Goal: Task Accomplishment & Management: Manage account settings

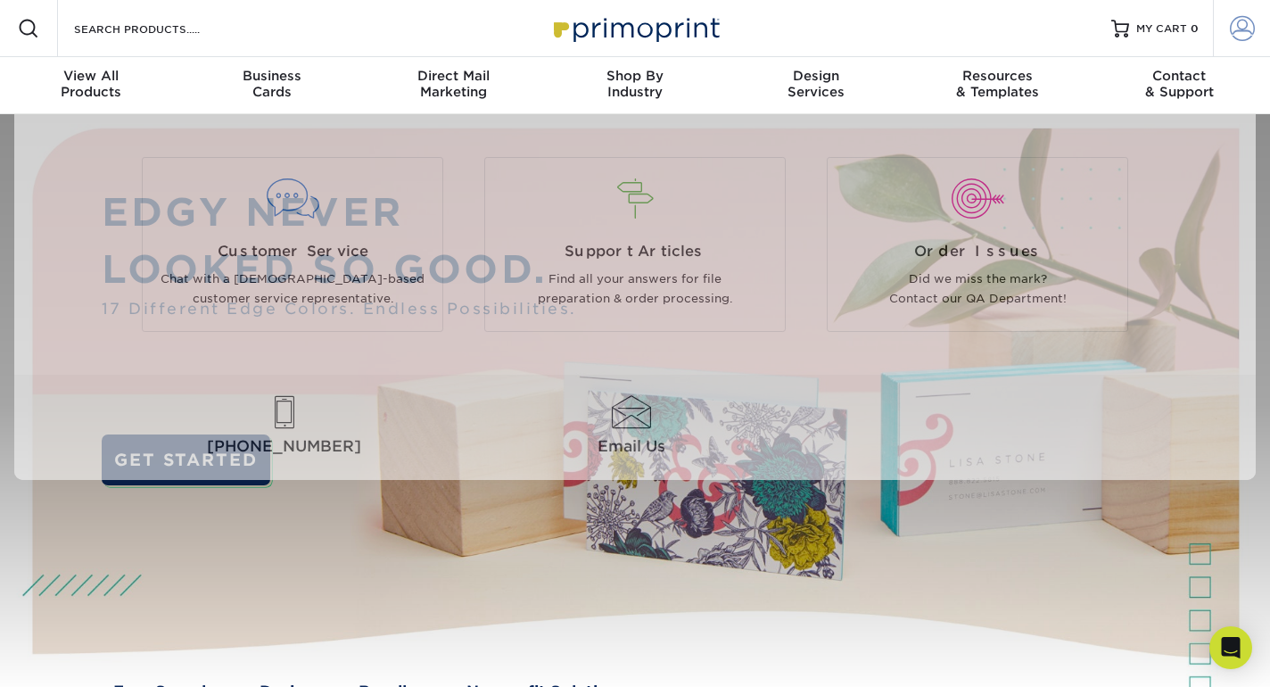
click at [1230, 44] on link "Account" at bounding box center [1241, 28] width 57 height 57
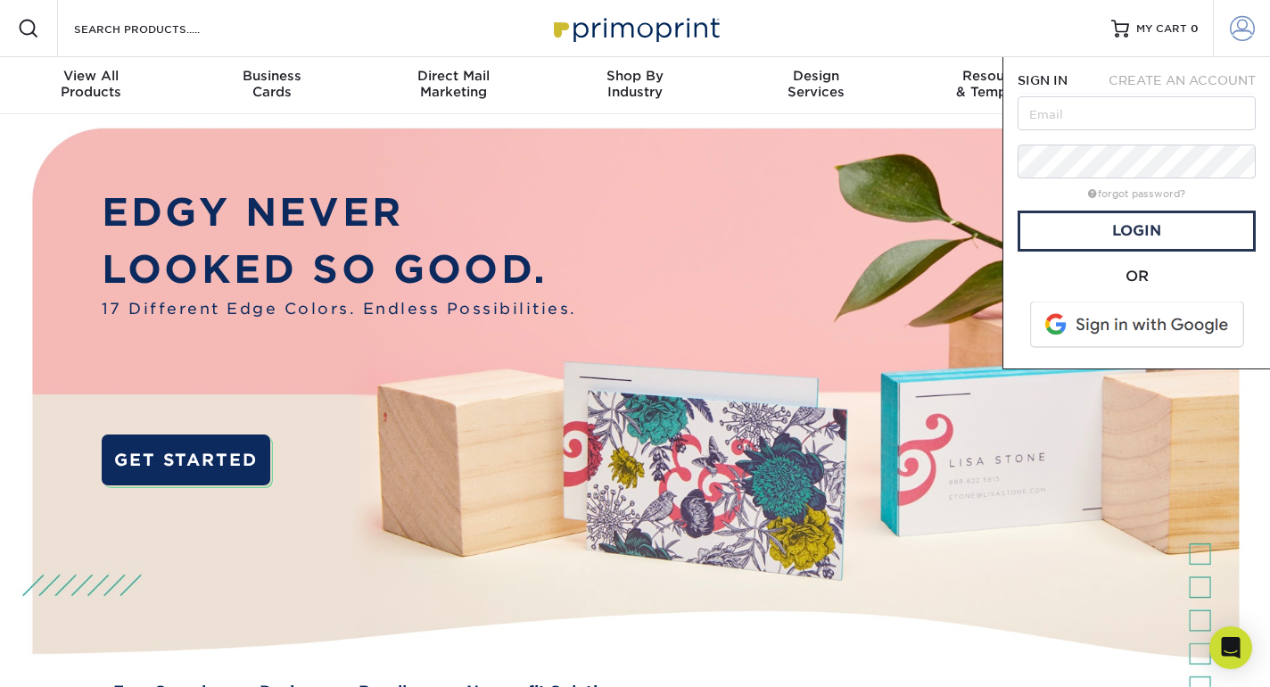
click at [1228, 37] on link "Account" at bounding box center [1241, 28] width 57 height 57
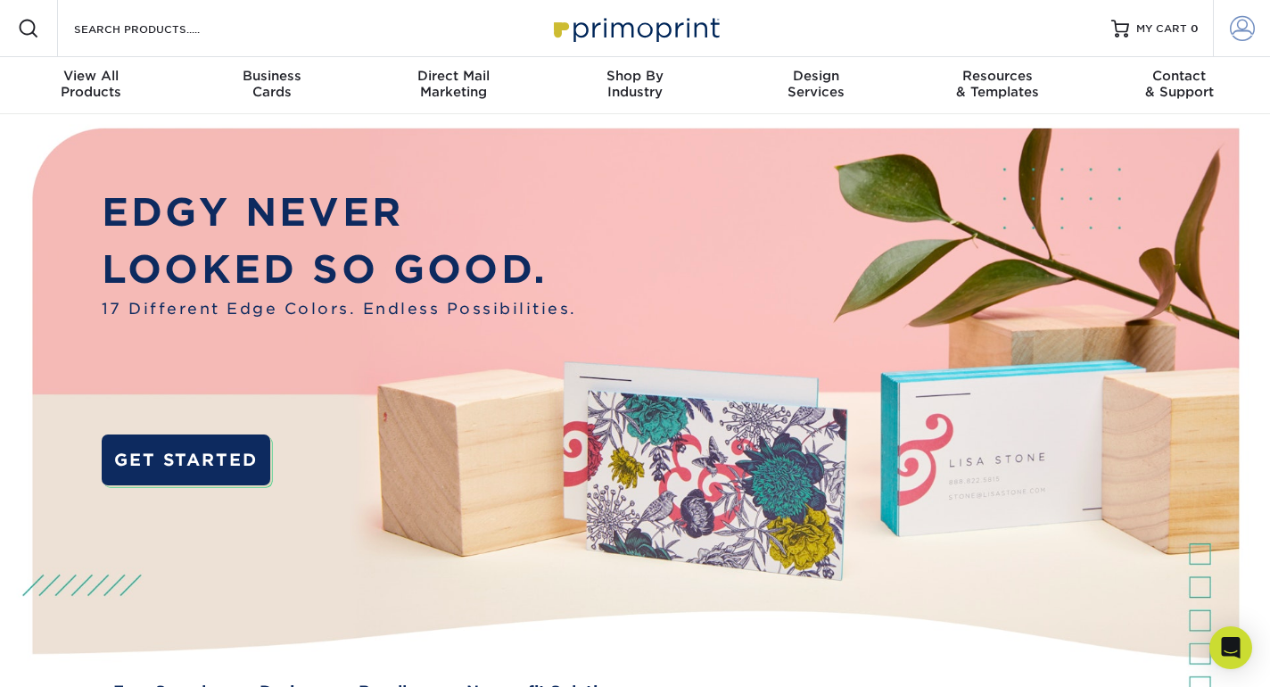
click at [1245, 38] on span at bounding box center [1242, 28] width 25 height 25
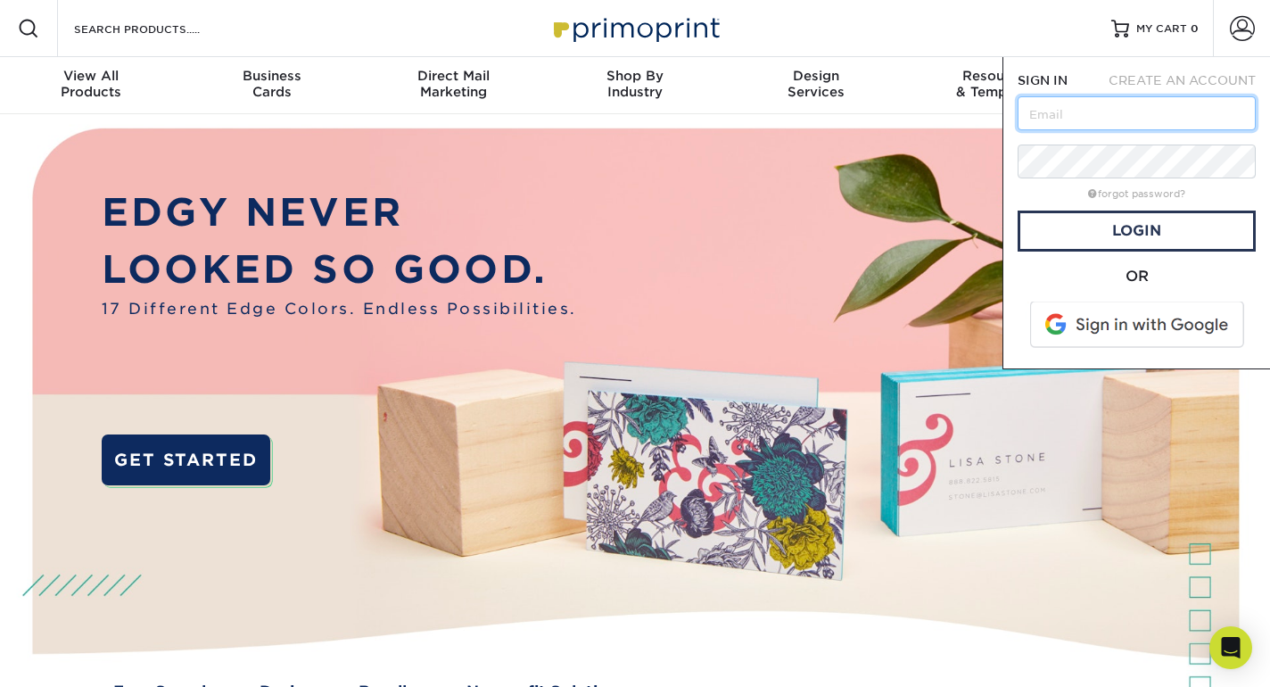
type input "[EMAIL_ADDRESS][DOMAIN_NAME]"
click at [1153, 242] on link "Login" at bounding box center [1137, 231] width 238 height 41
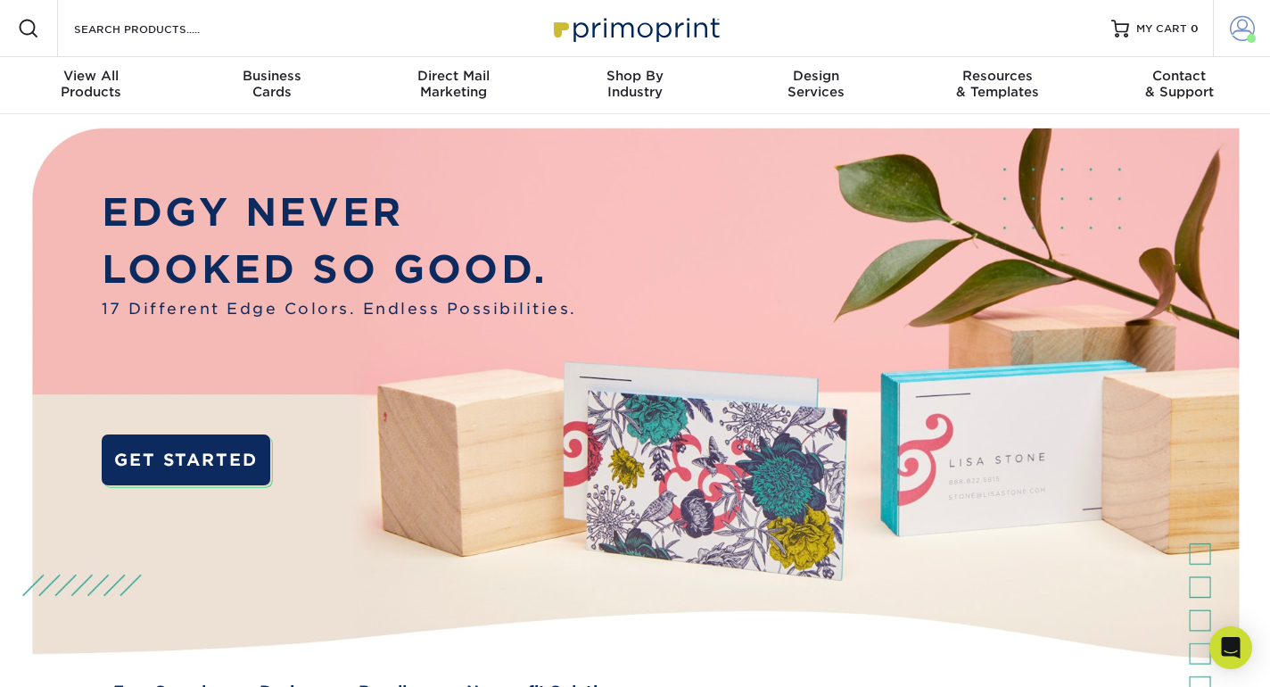
click at [1245, 37] on span at bounding box center [1242, 28] width 25 height 25
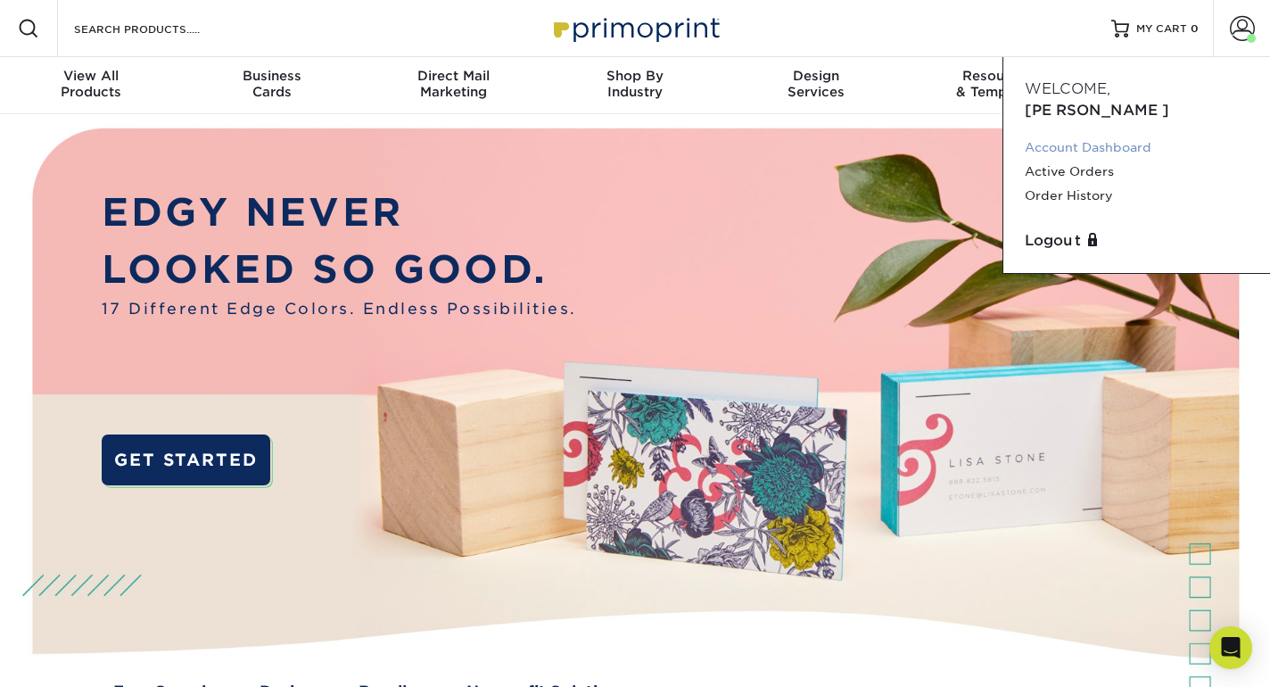
click at [1117, 136] on link "Account Dashboard" at bounding box center [1137, 148] width 224 height 24
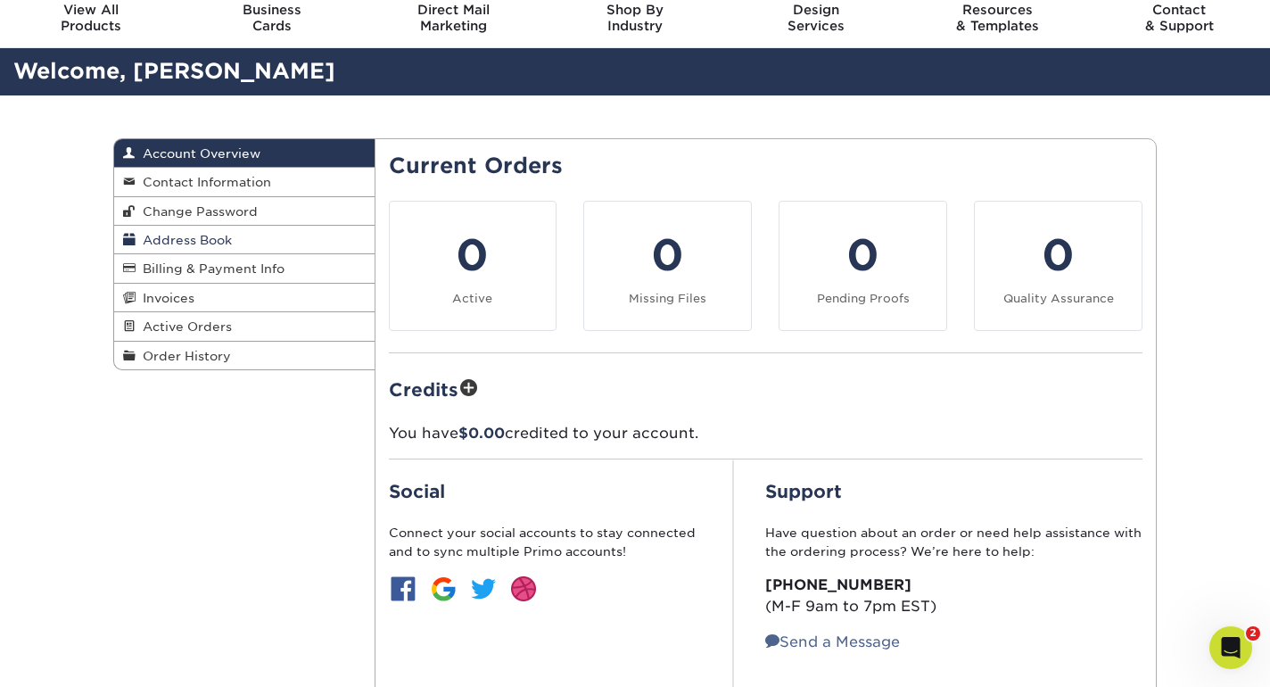
scroll to position [92, 0]
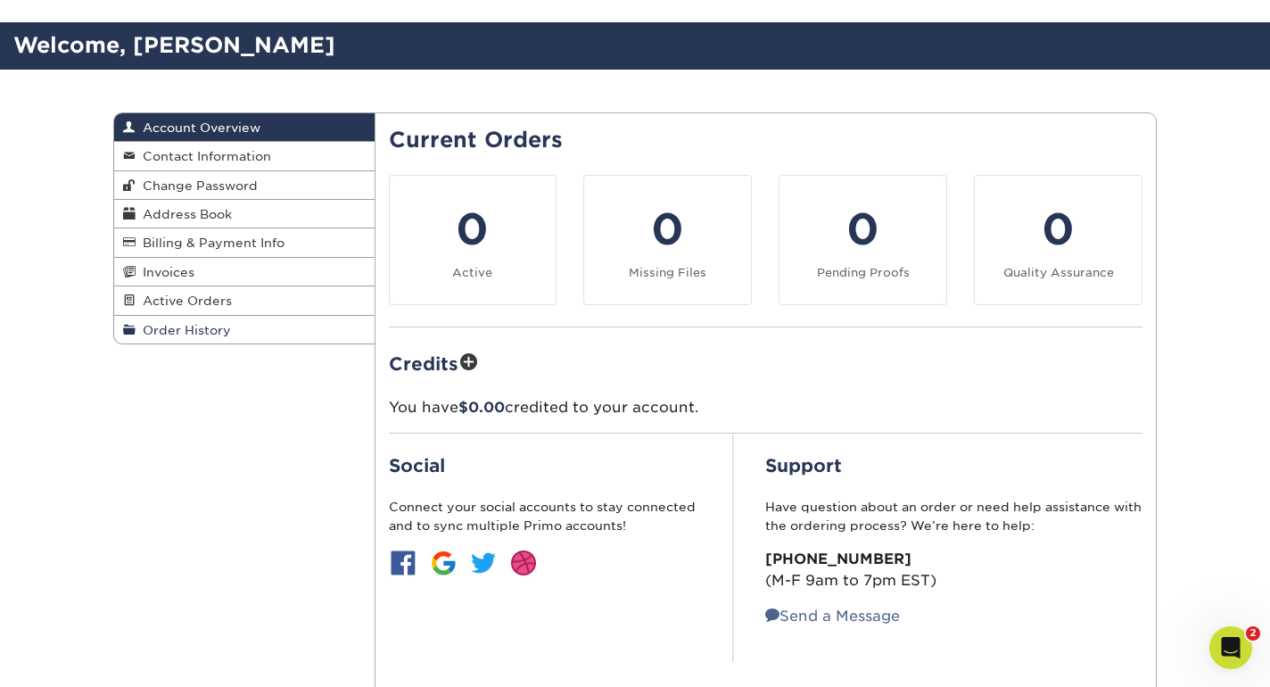
click at [205, 327] on span "Order History" at bounding box center [183, 330] width 95 height 14
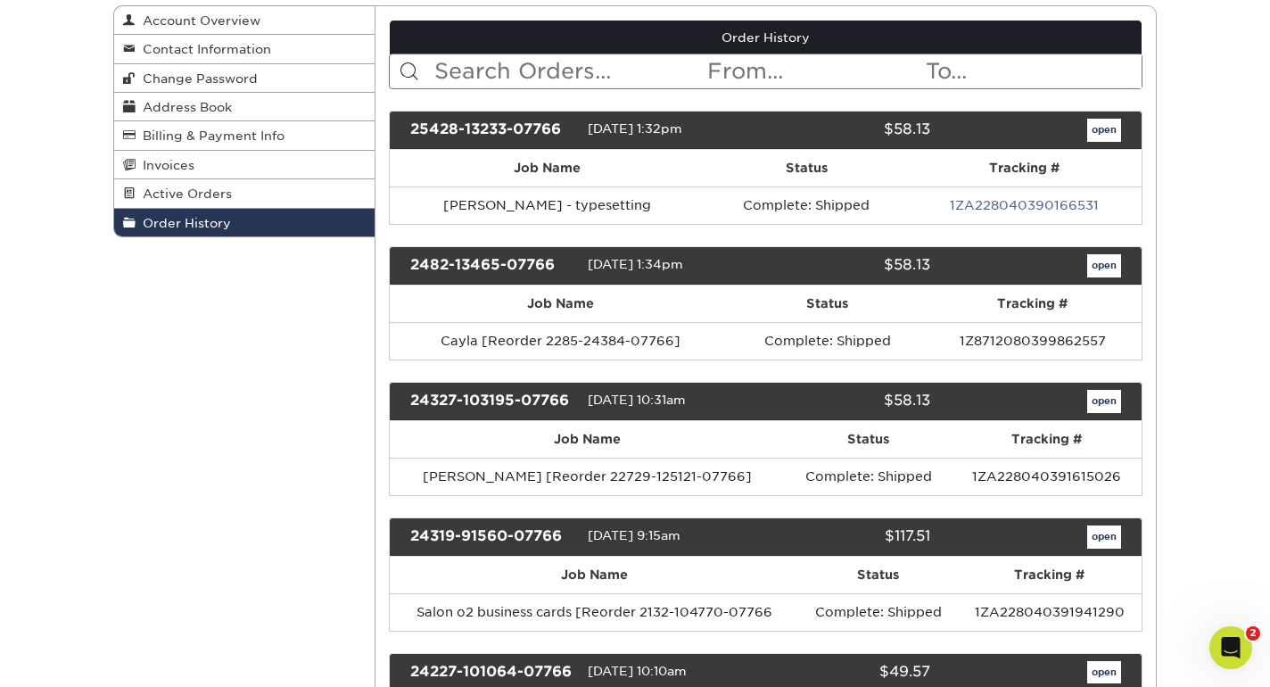
scroll to position [190, 0]
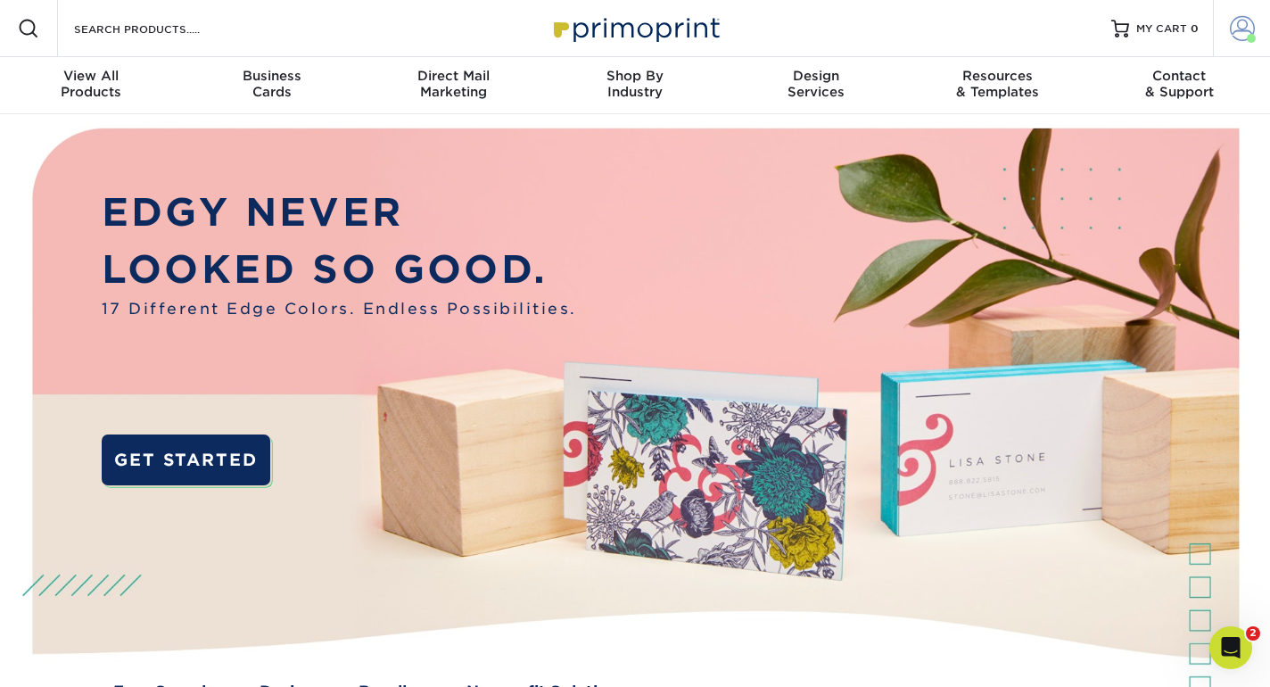
click at [1246, 35] on span at bounding box center [1242, 28] width 25 height 25
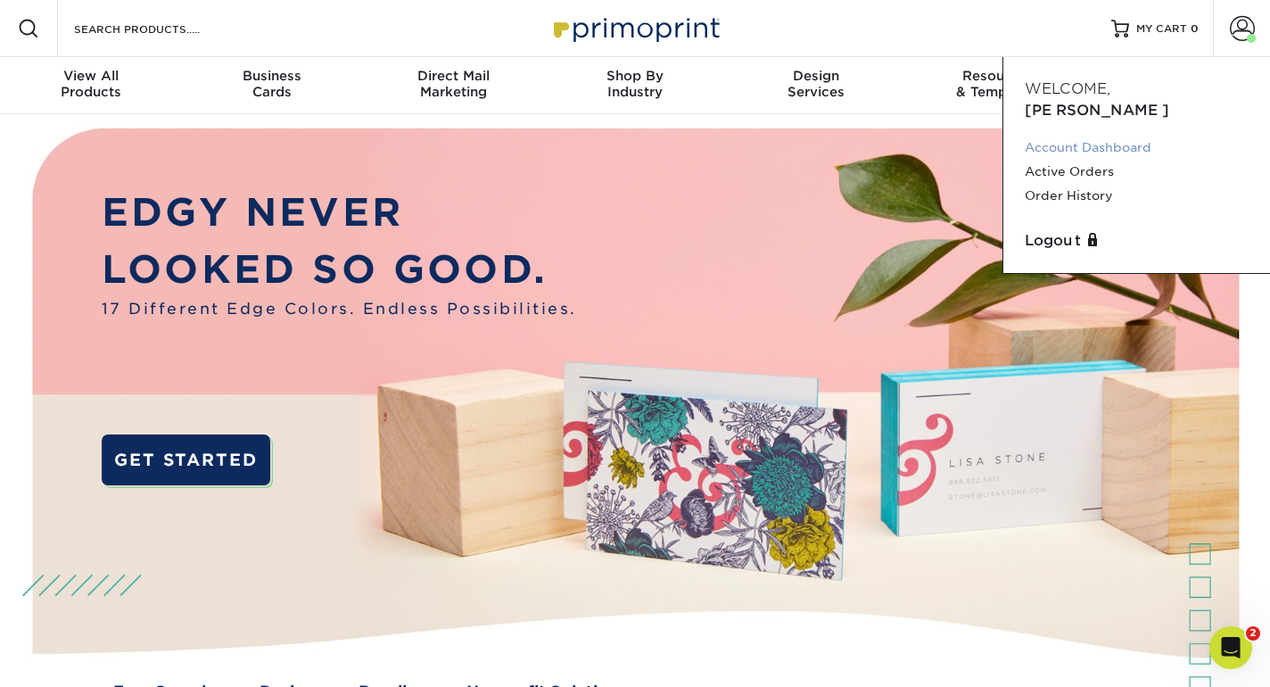
click at [1106, 136] on link "Account Dashboard" at bounding box center [1137, 148] width 224 height 24
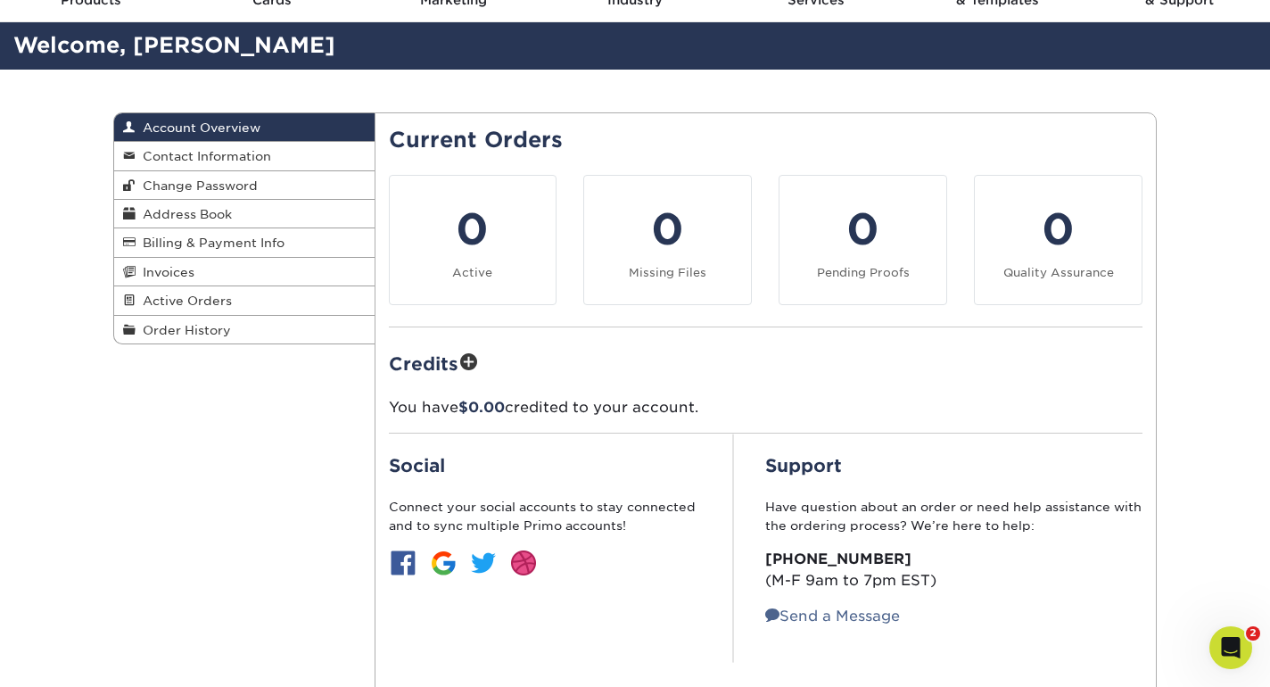
scroll to position [89, 0]
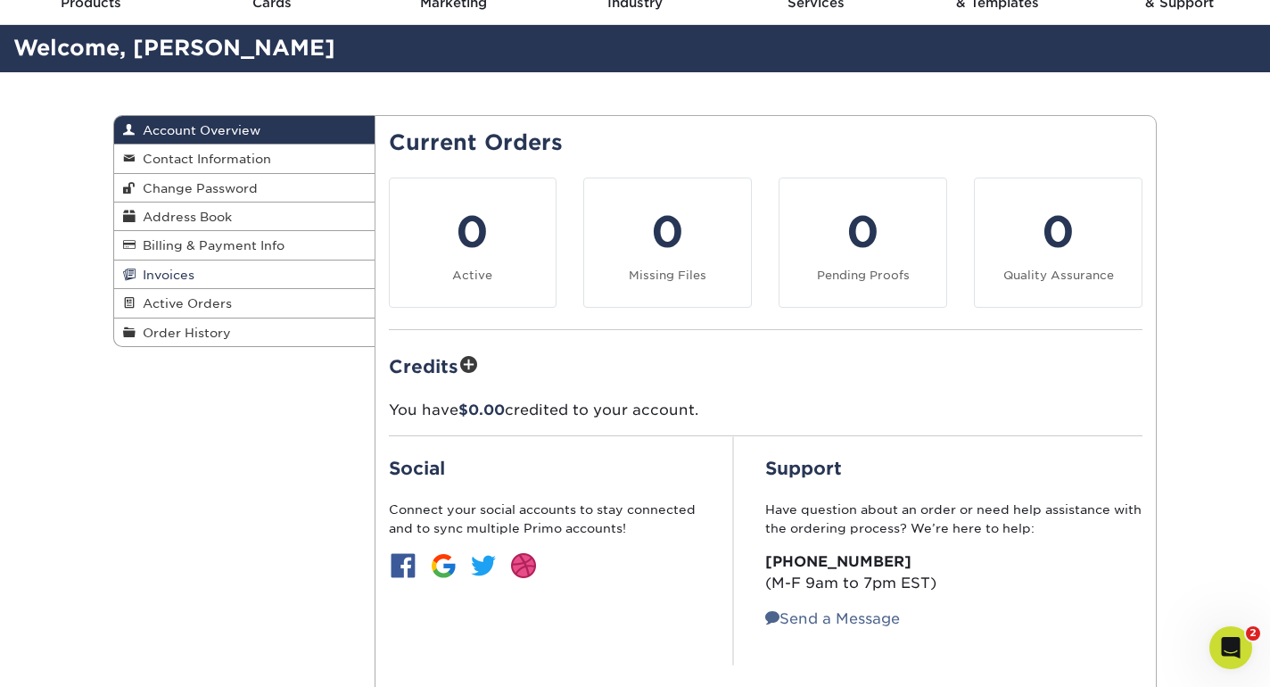
click at [177, 282] on span "Invoices" at bounding box center [165, 275] width 59 height 14
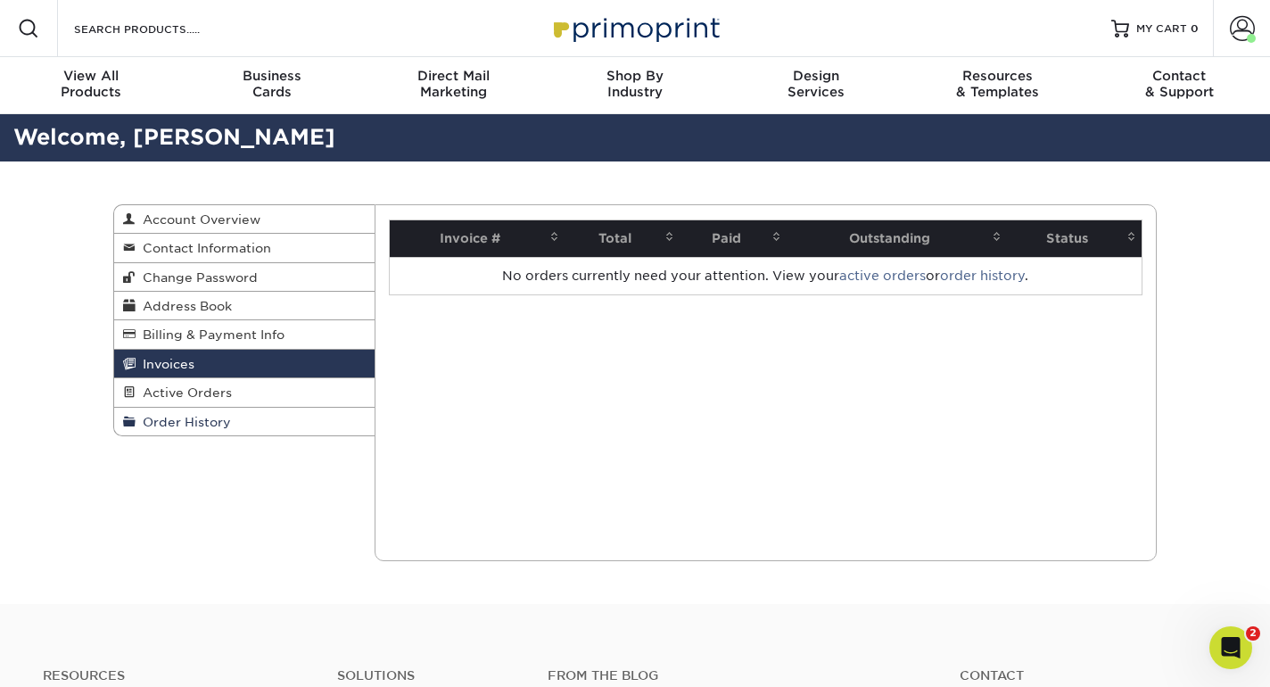
click at [208, 426] on span "Order History" at bounding box center [183, 422] width 95 height 14
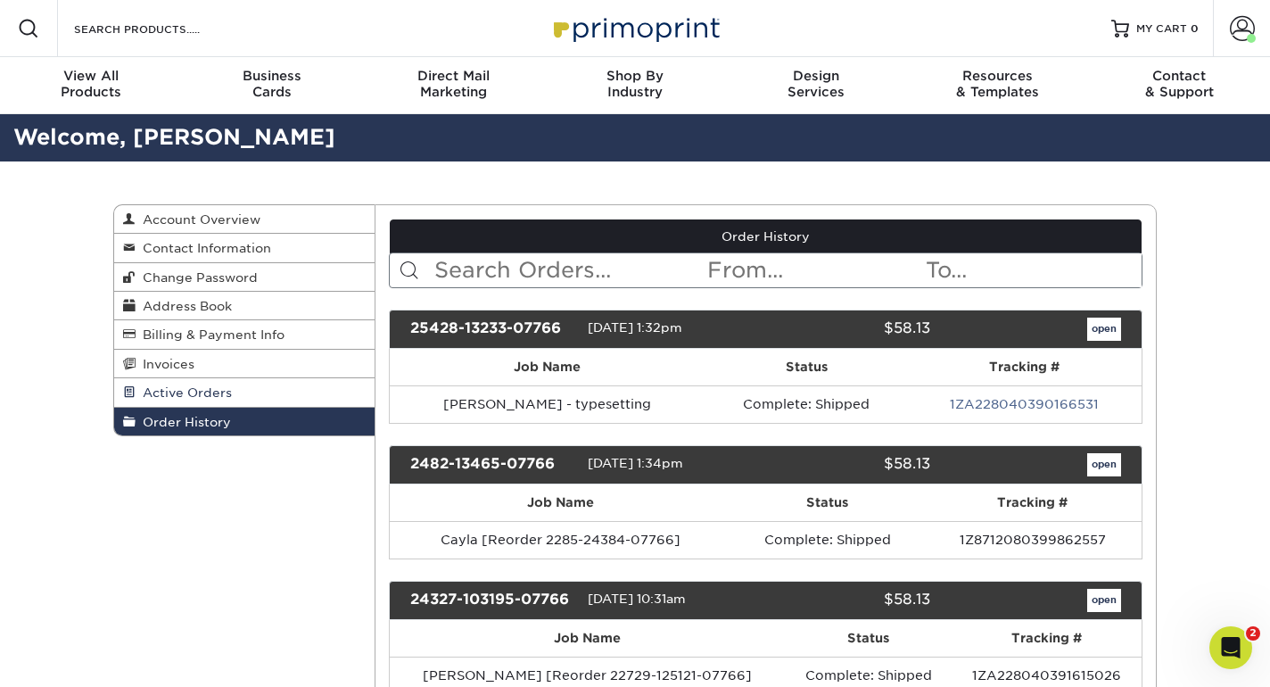
click at [211, 397] on span "Active Orders" at bounding box center [184, 392] width 96 height 14
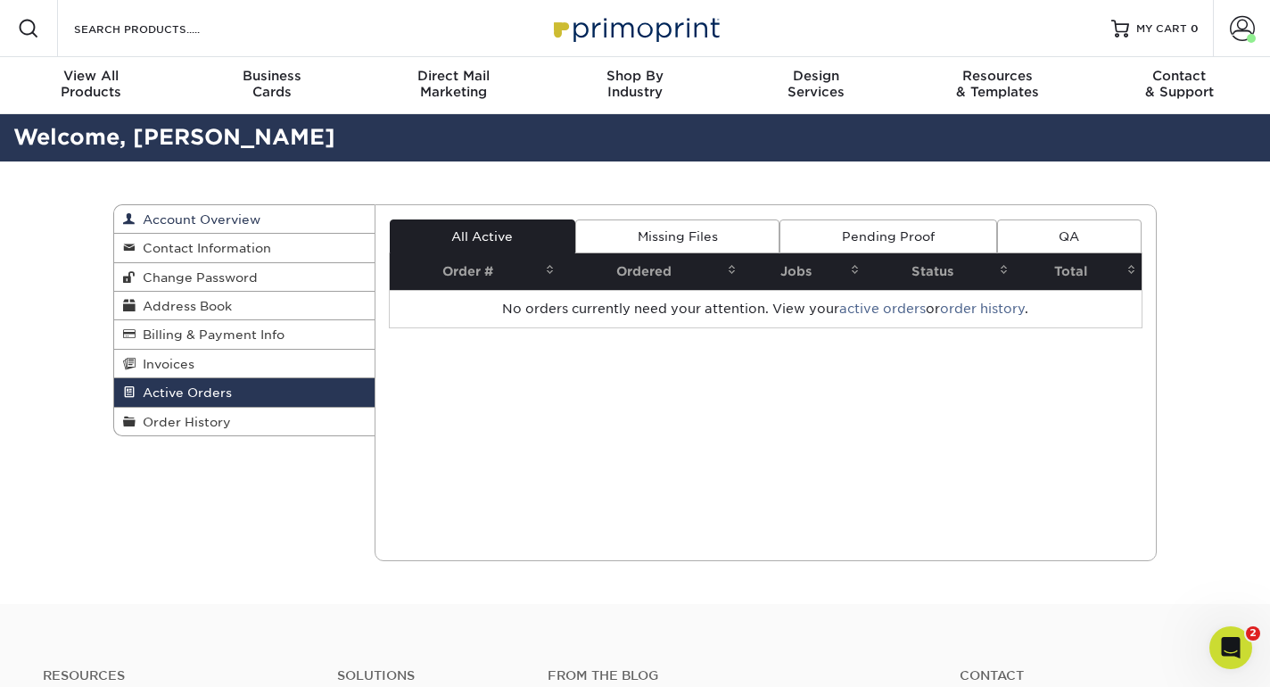
click at [225, 213] on span "Account Overview" at bounding box center [198, 219] width 125 height 14
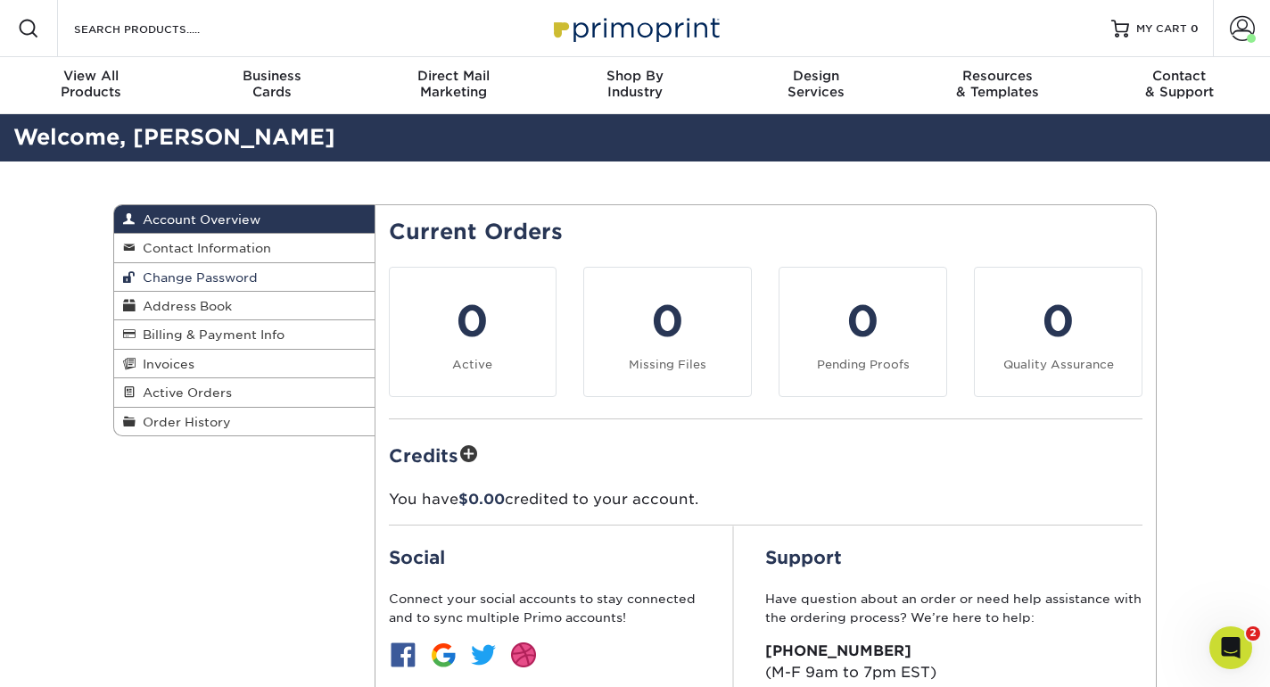
click at [252, 277] on span "Change Password" at bounding box center [197, 277] width 122 height 14
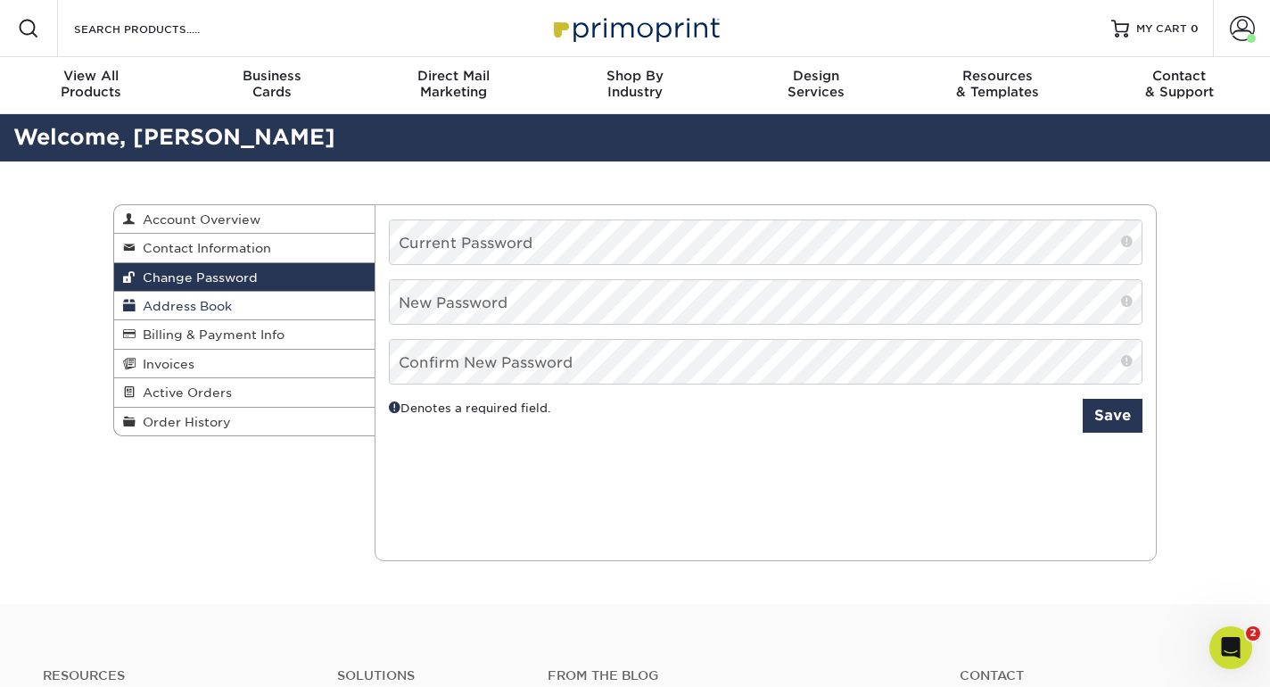
click at [253, 316] on link "Address Book" at bounding box center [244, 306] width 261 height 29
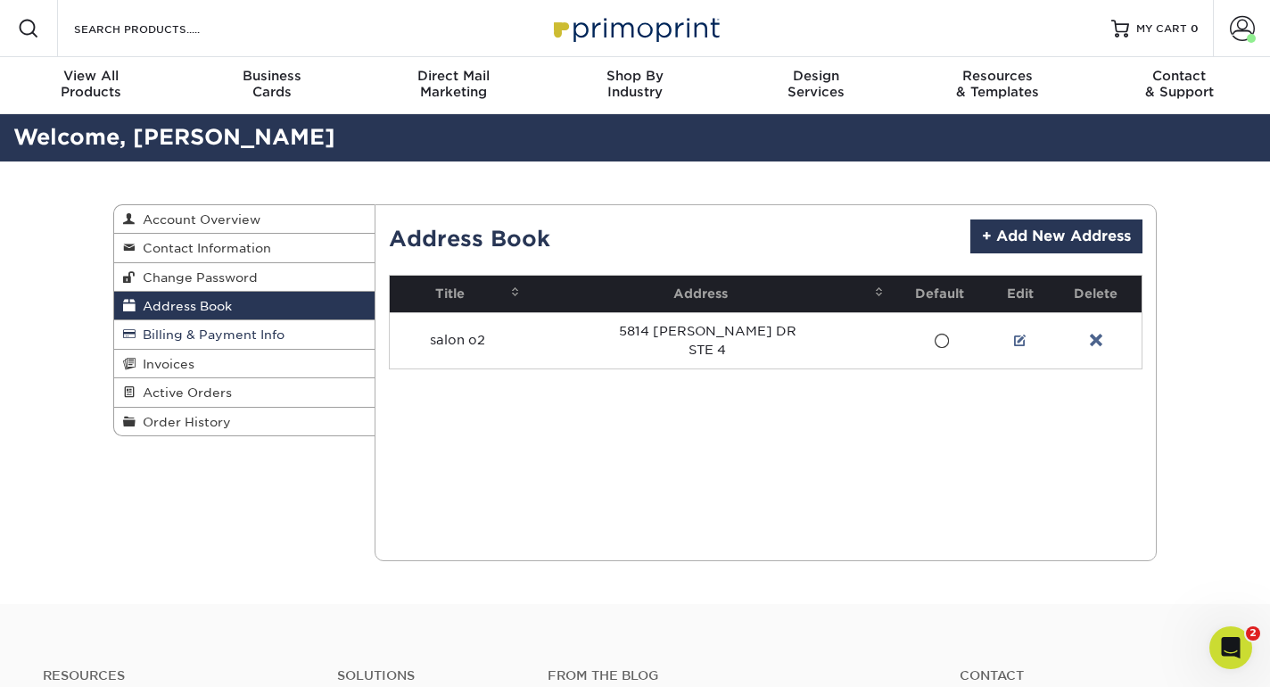
click at [261, 336] on span "Billing & Payment Info" at bounding box center [210, 334] width 149 height 14
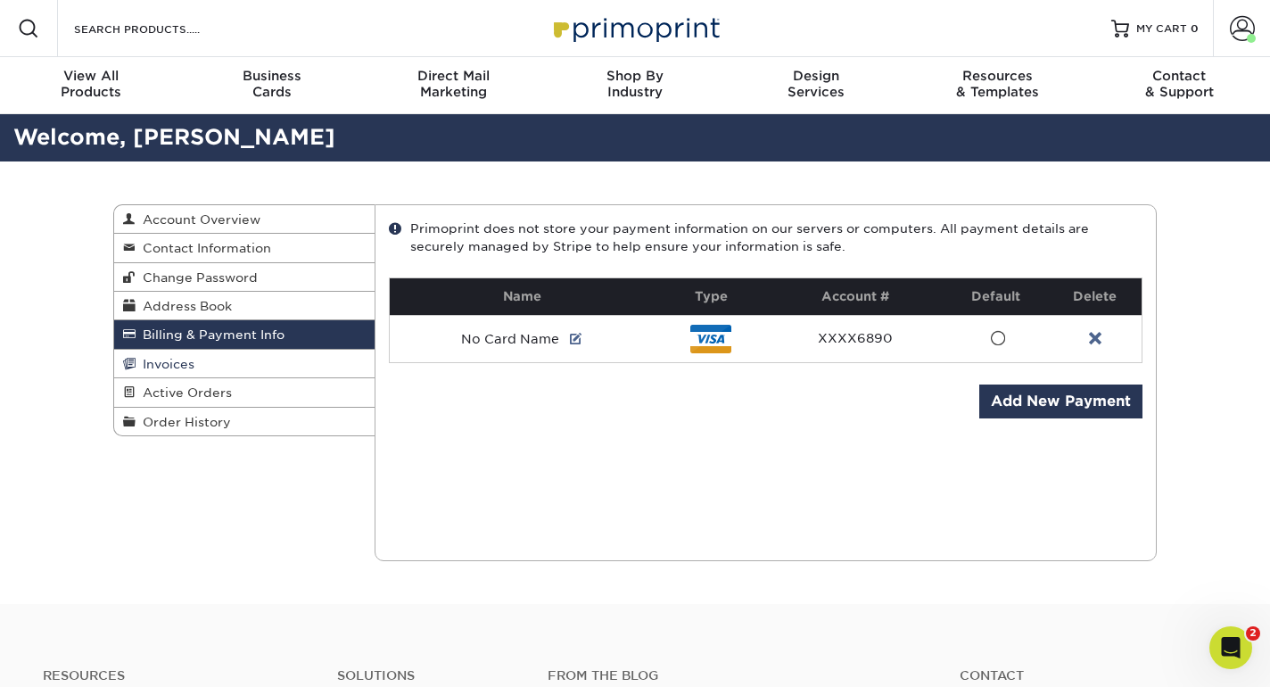
click at [256, 366] on link "Invoices" at bounding box center [244, 364] width 261 height 29
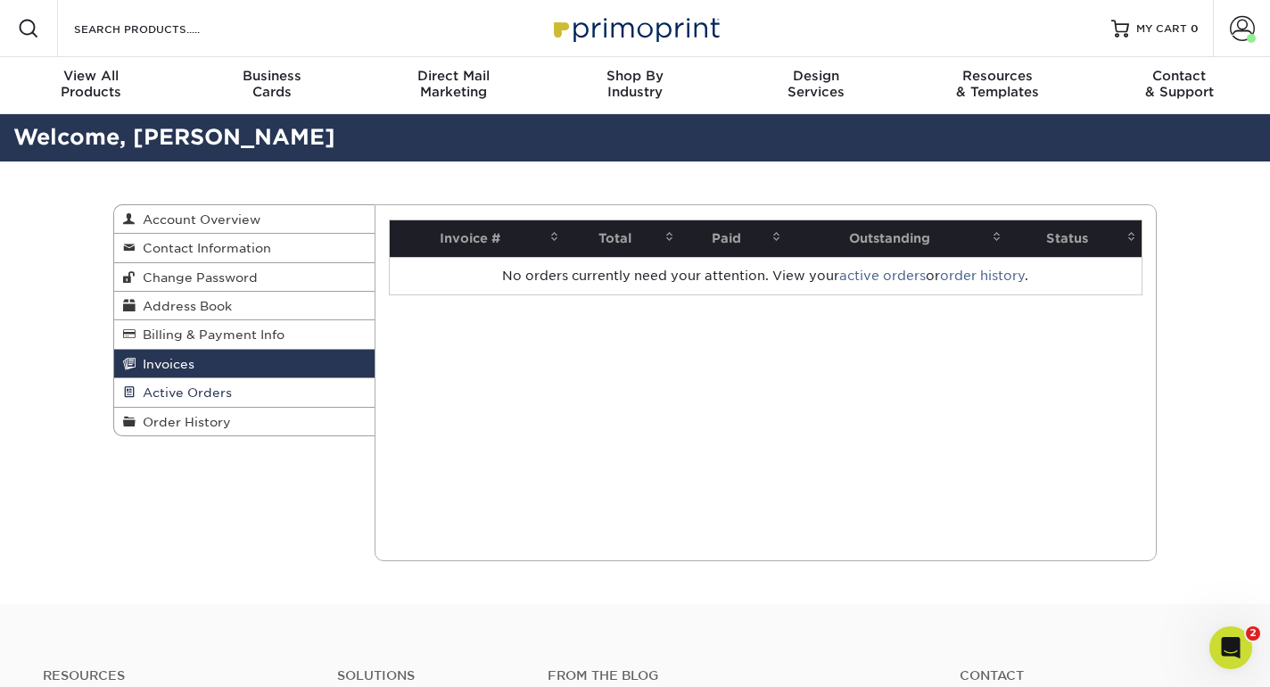
click at [255, 385] on link "Active Orders" at bounding box center [244, 392] width 261 height 29
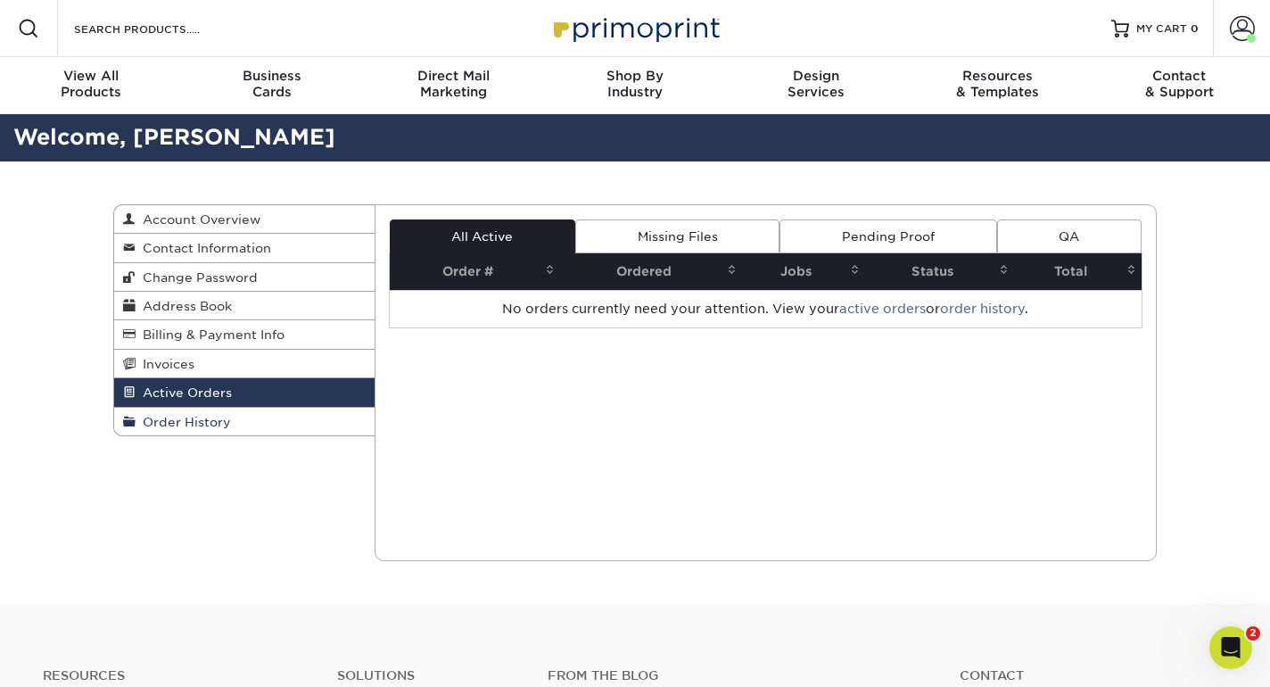
click at [271, 428] on link "Order History" at bounding box center [244, 422] width 261 height 28
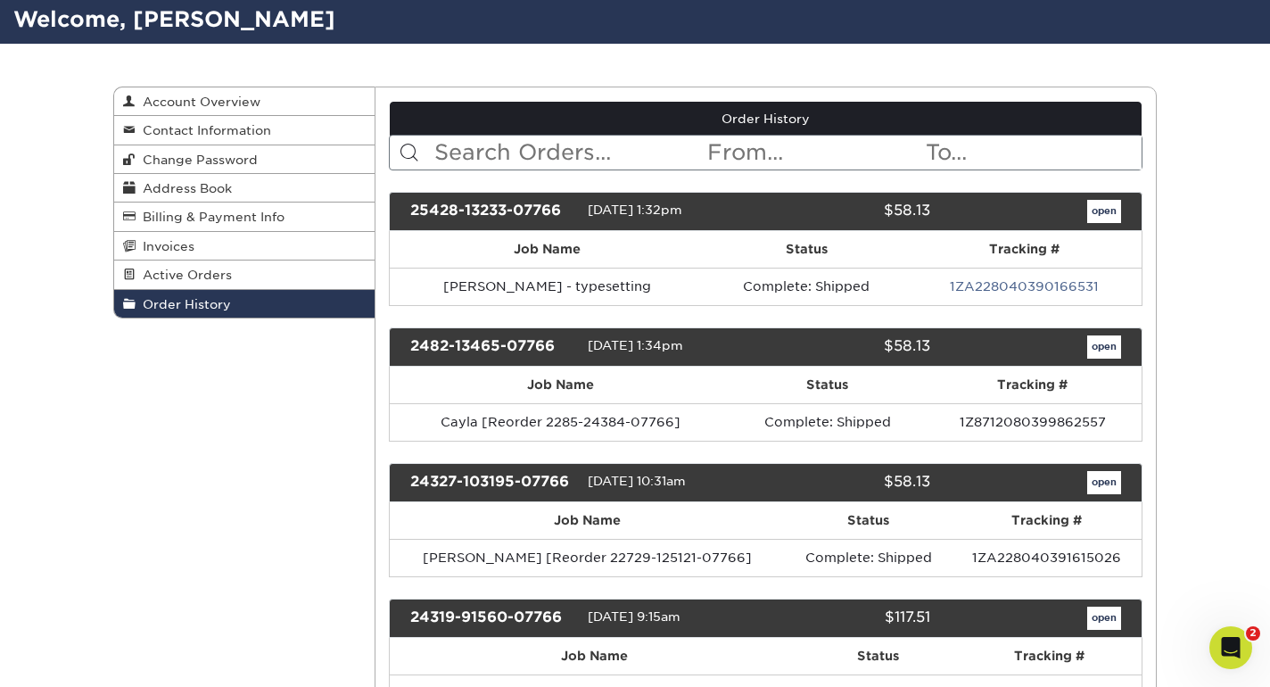
scroll to position [132, 0]
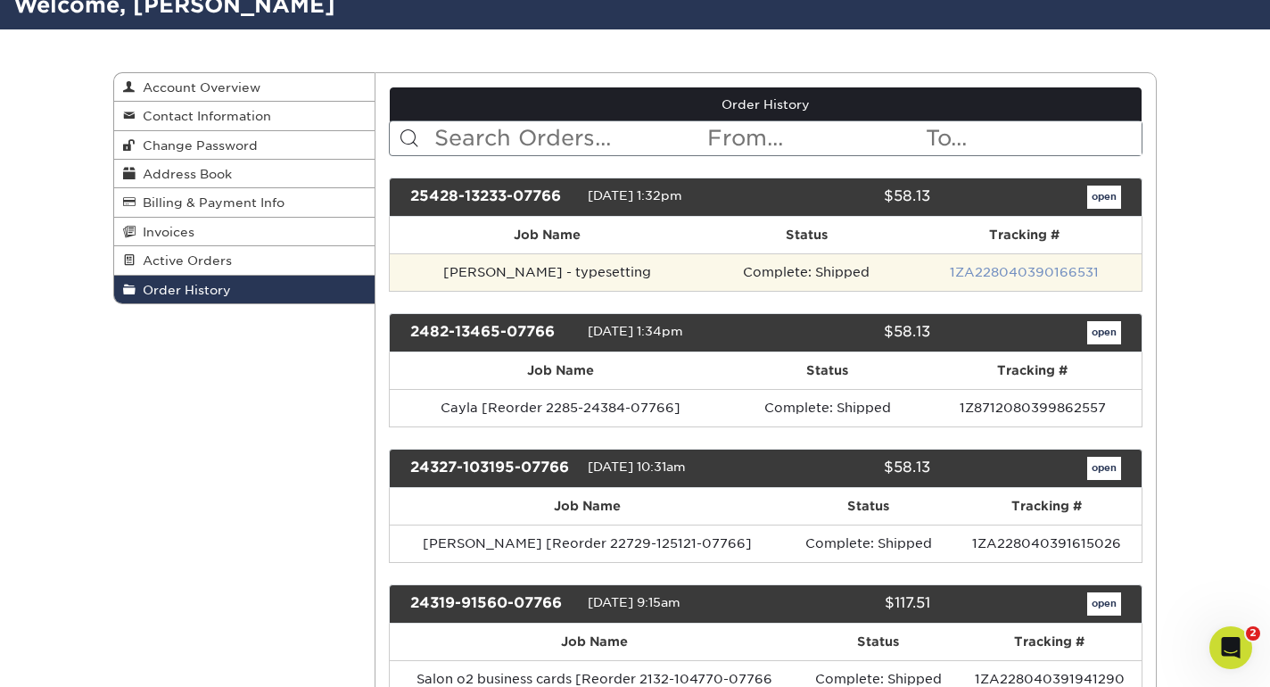
click at [1045, 277] on link "1ZA228040390166531" at bounding box center [1024, 272] width 149 height 14
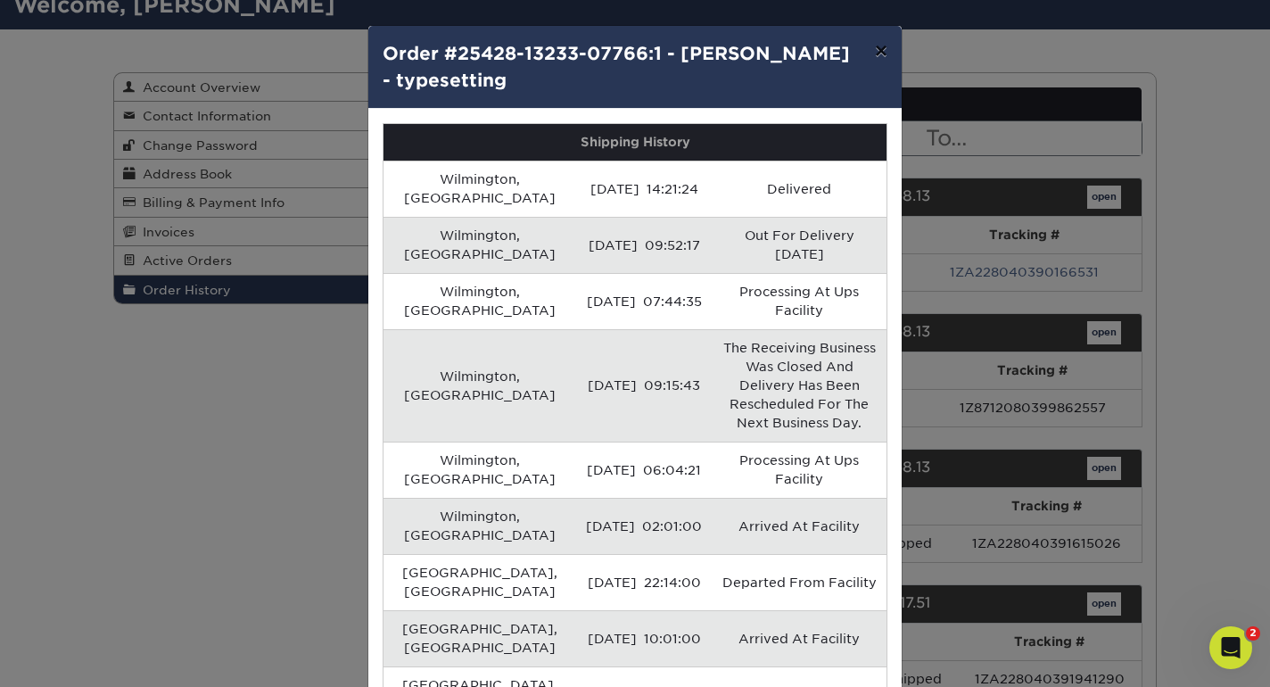
click at [888, 47] on button "×" at bounding box center [881, 51] width 41 height 50
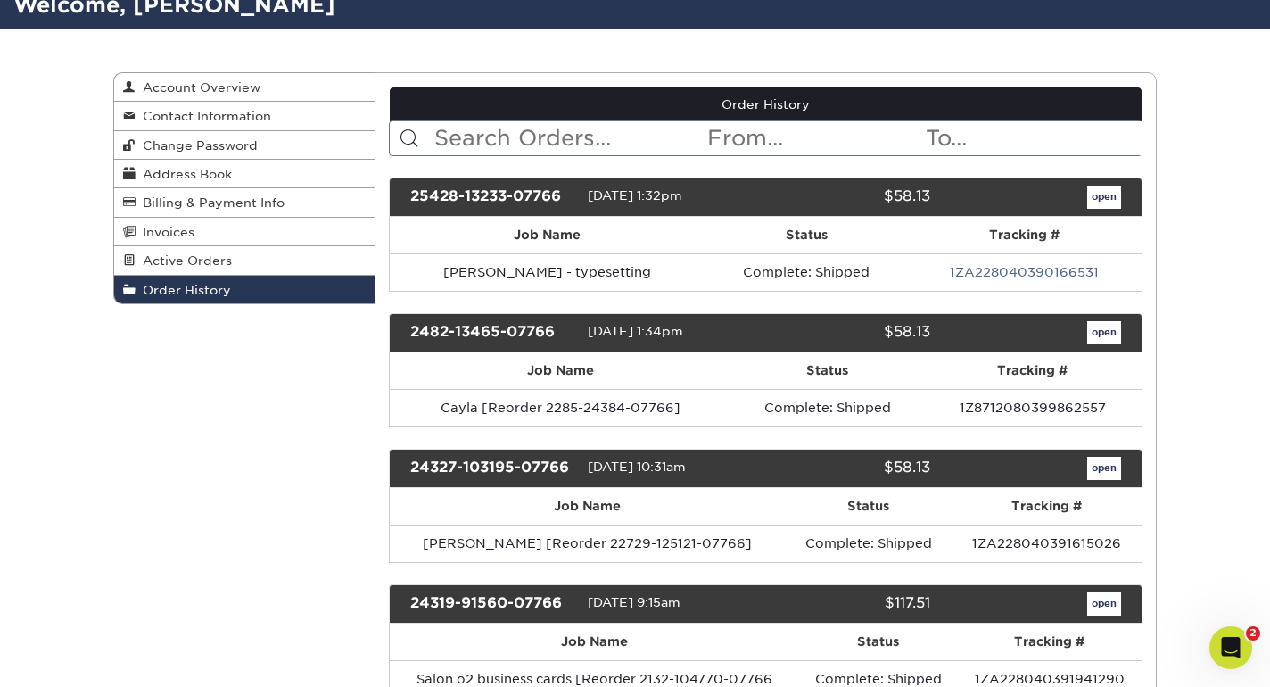
click at [458, 197] on div "25428-13233-07766" at bounding box center [492, 197] width 191 height 23
click at [1116, 194] on link "open" at bounding box center [1105, 197] width 34 height 23
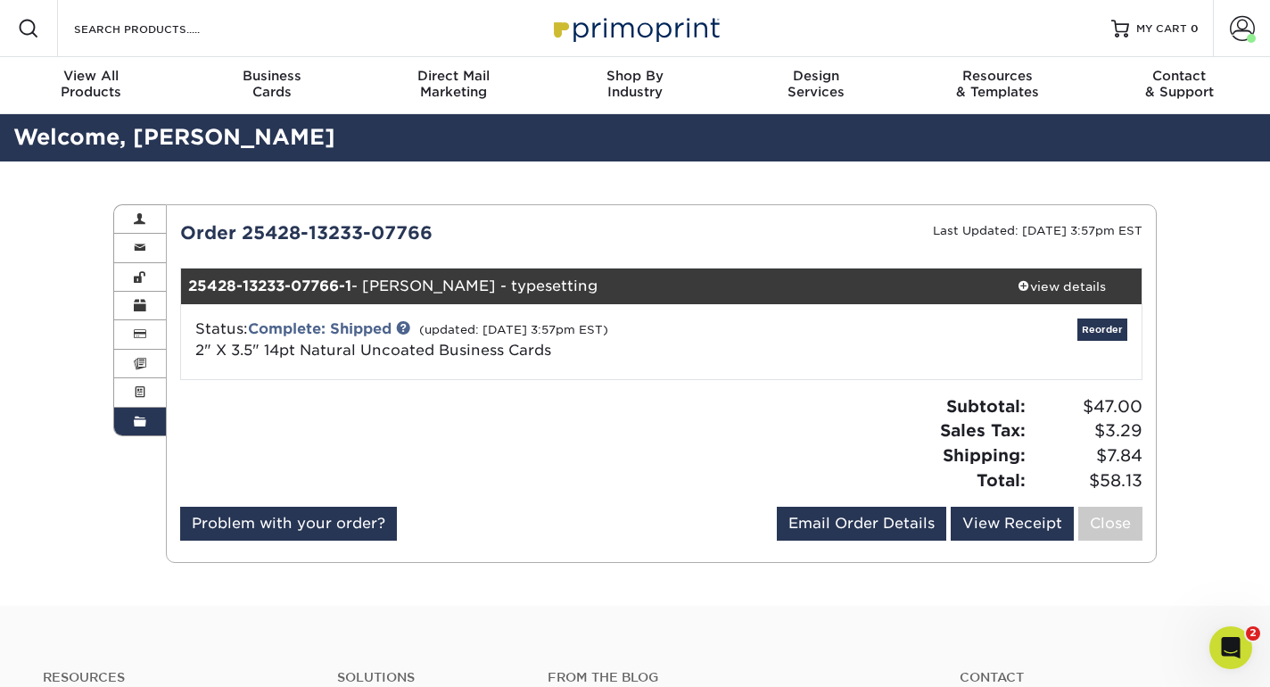
scroll to position [0, 0]
click at [1063, 281] on div "view details" at bounding box center [1061, 286] width 161 height 18
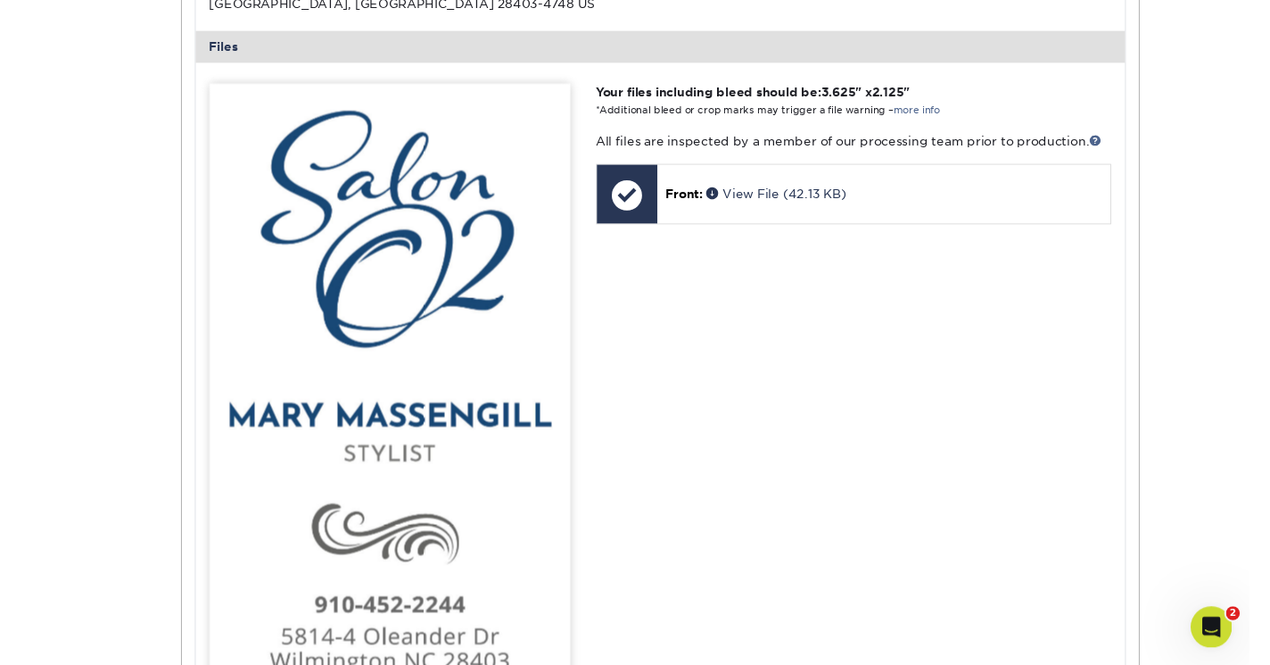
scroll to position [721, 0]
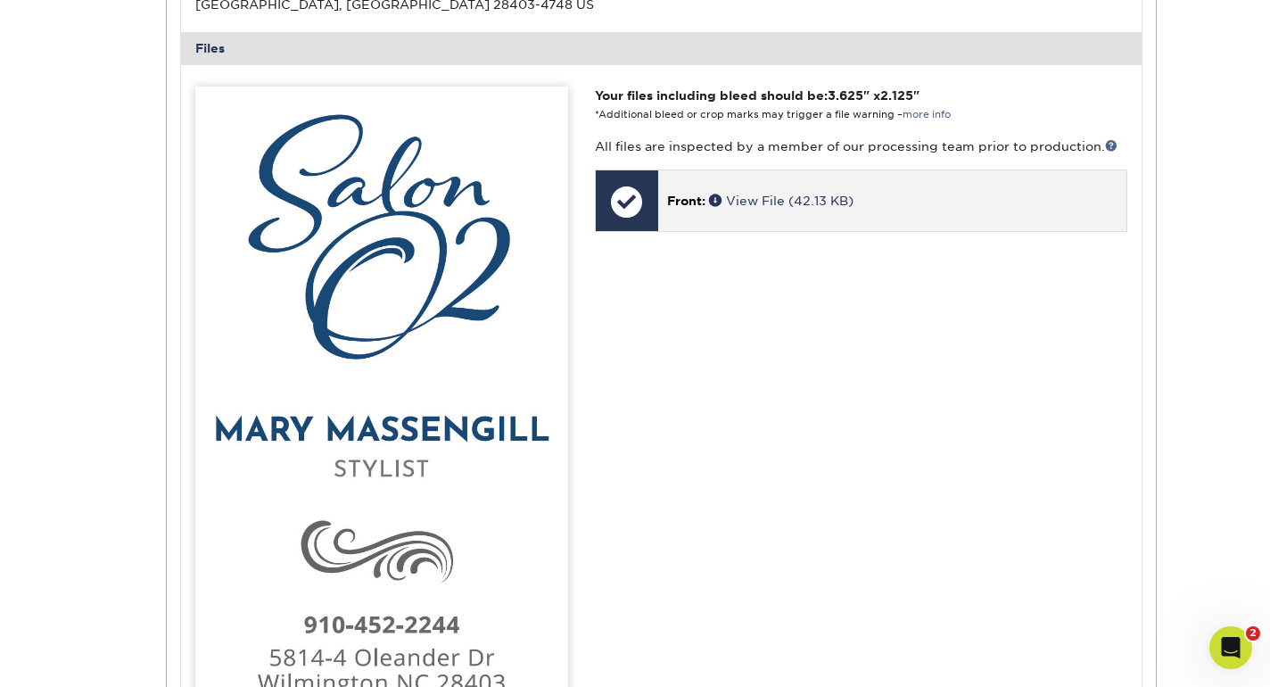
click at [624, 229] on div at bounding box center [627, 201] width 62 height 62
click at [721, 206] on span at bounding box center [717, 200] width 17 height 12
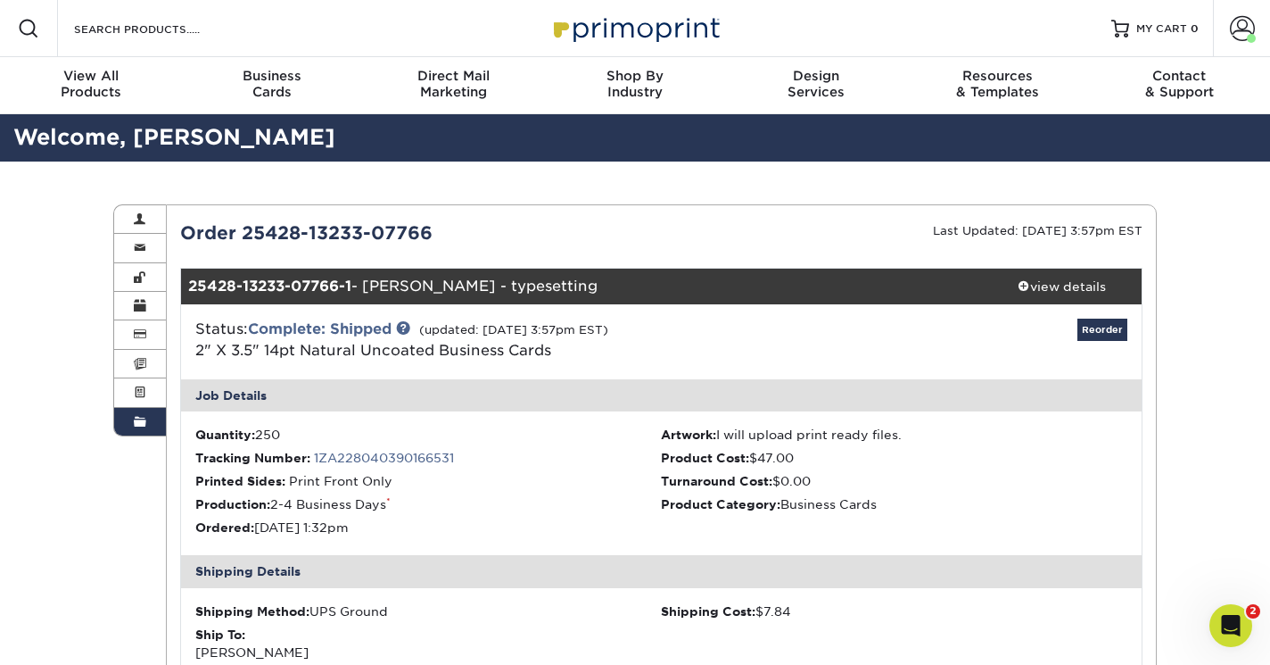
scroll to position [0, 0]
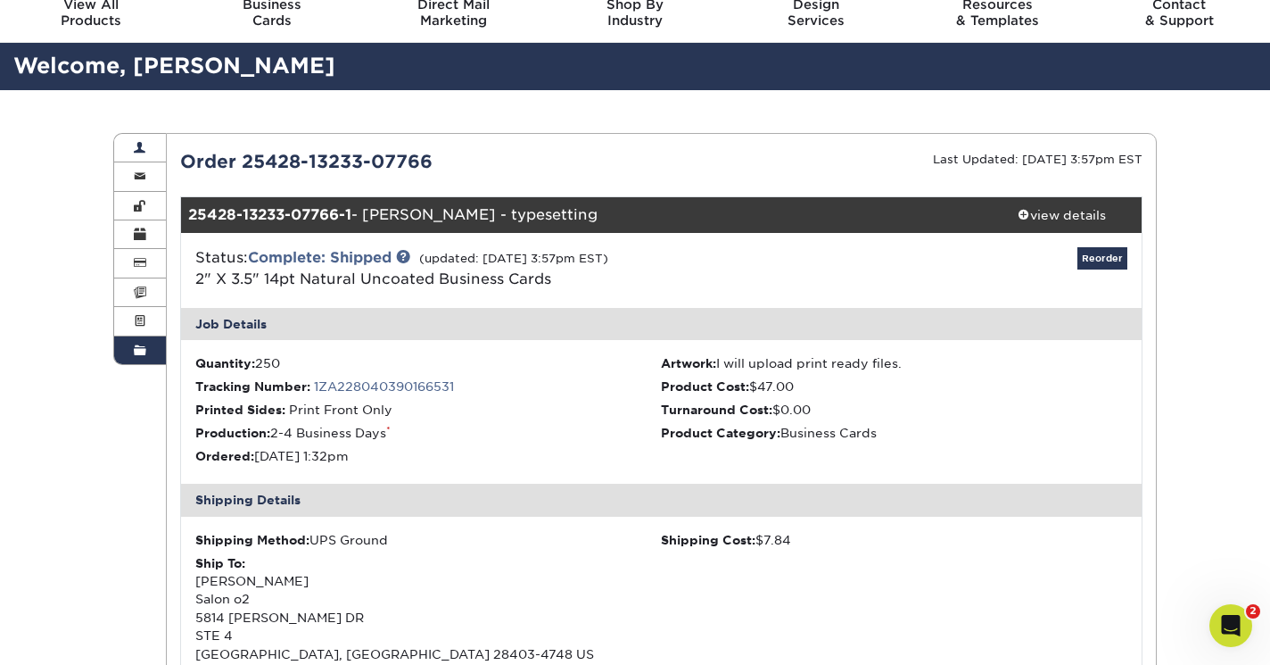
scroll to position [72, 0]
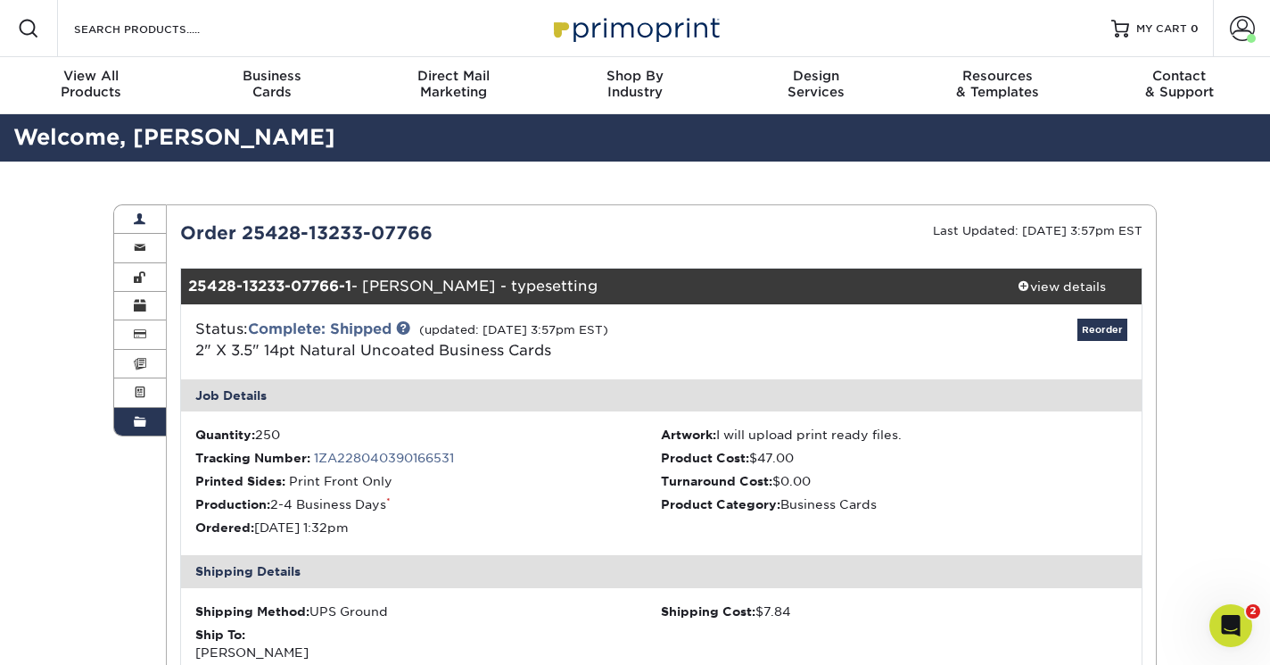
click at [141, 218] on span at bounding box center [140, 219] width 12 height 14
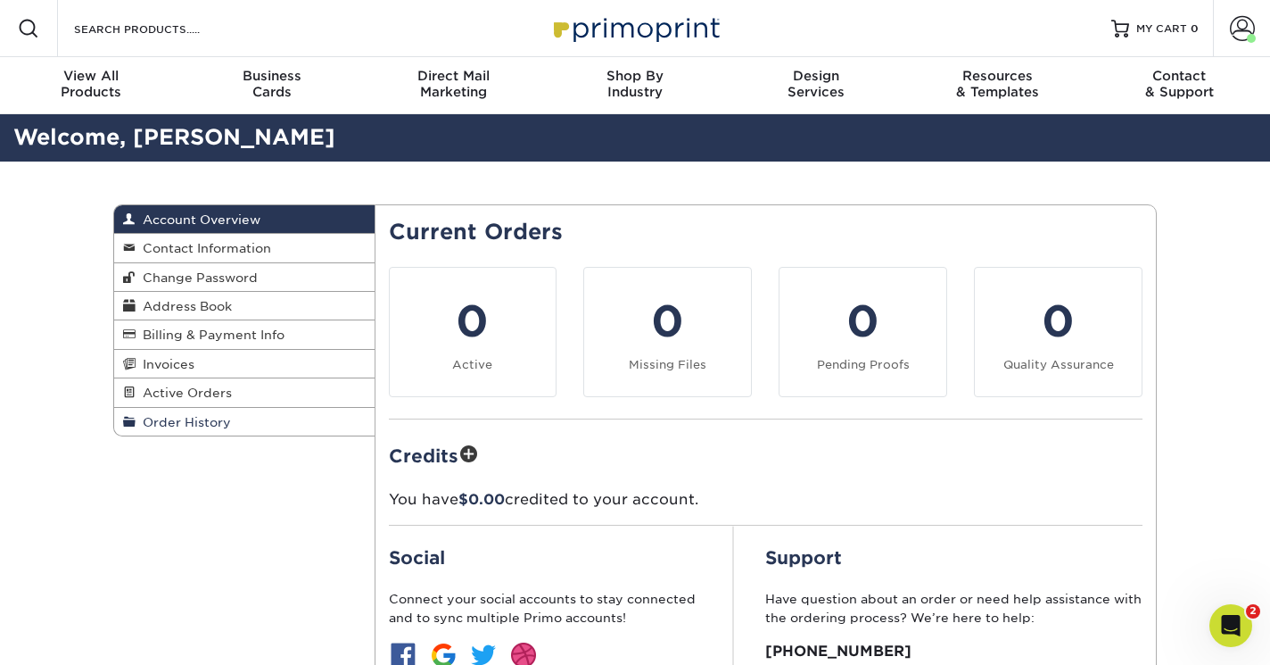
click at [177, 429] on span "Order History" at bounding box center [183, 422] width 95 height 14
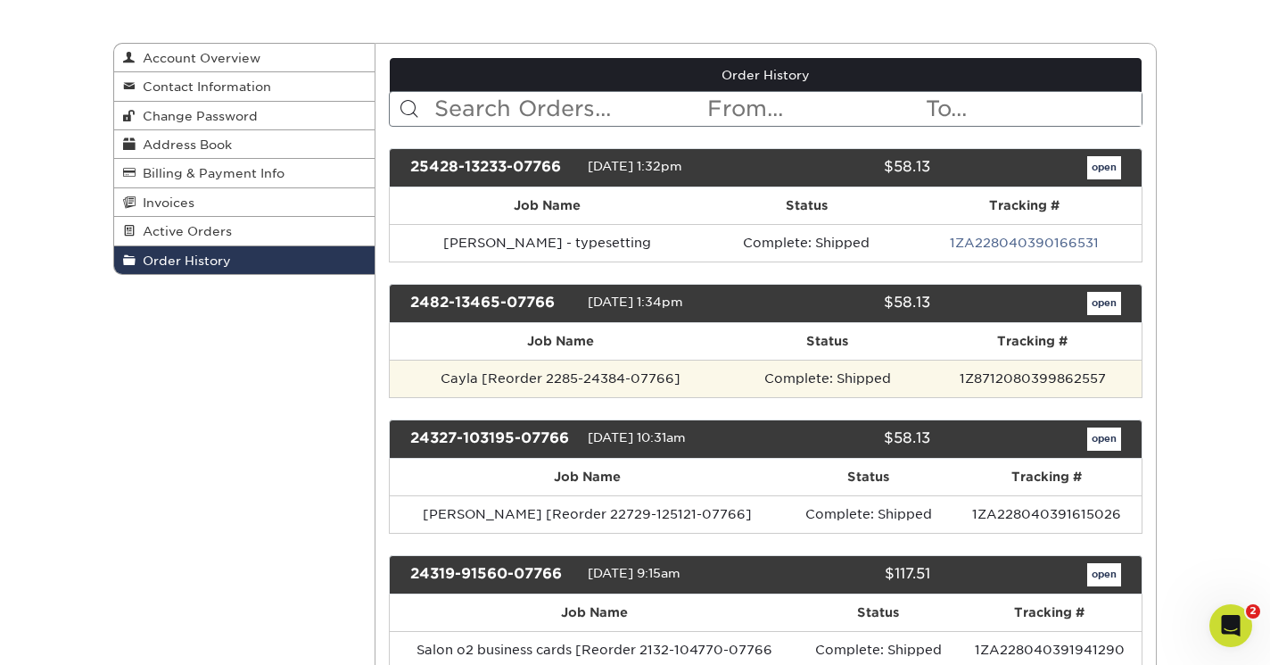
scroll to position [164, 0]
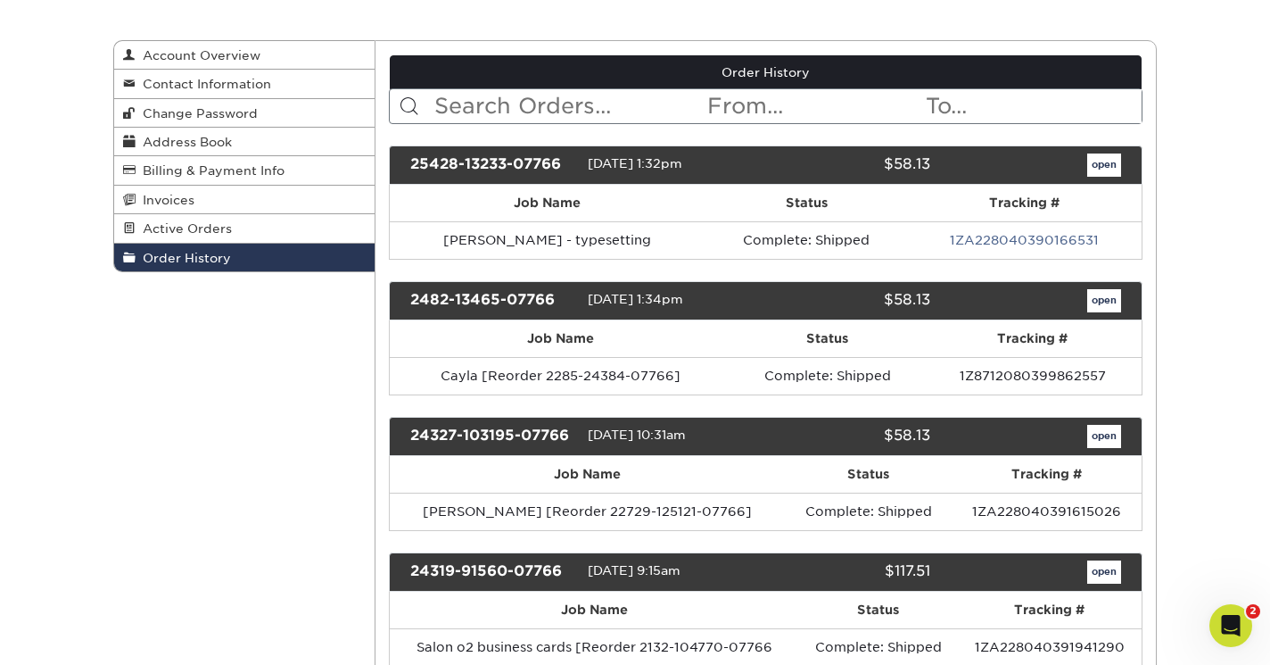
click at [1112, 305] on link "open" at bounding box center [1105, 300] width 34 height 23
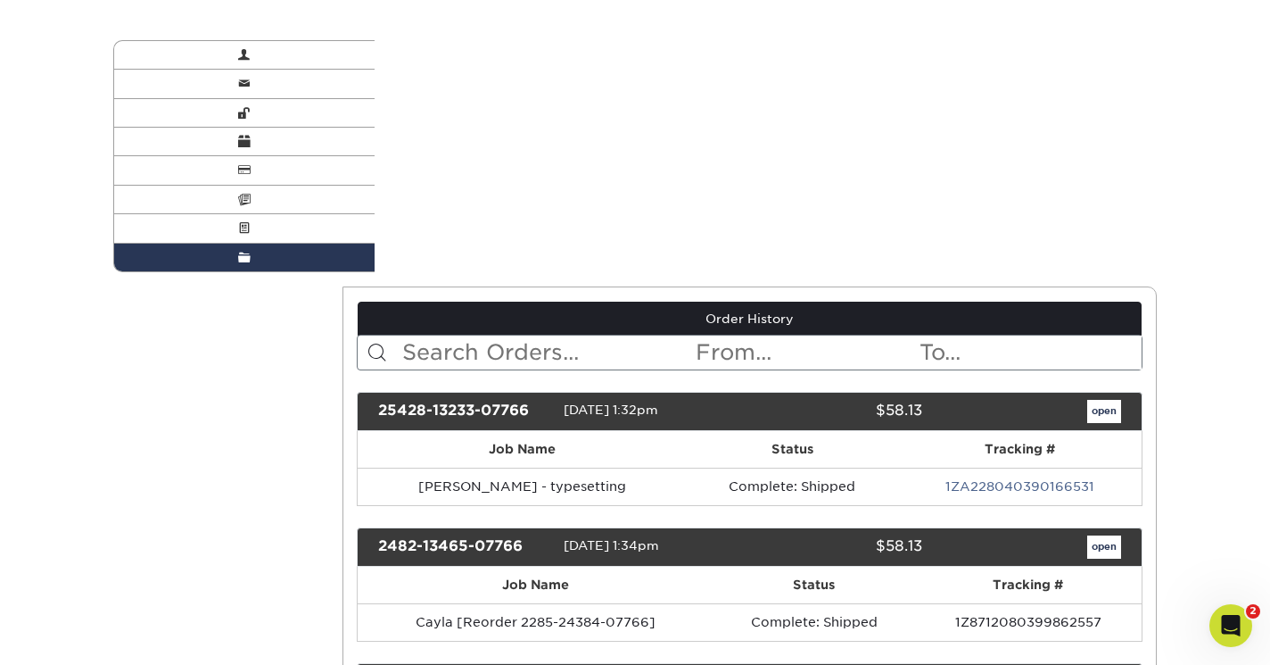
scroll to position [0, 0]
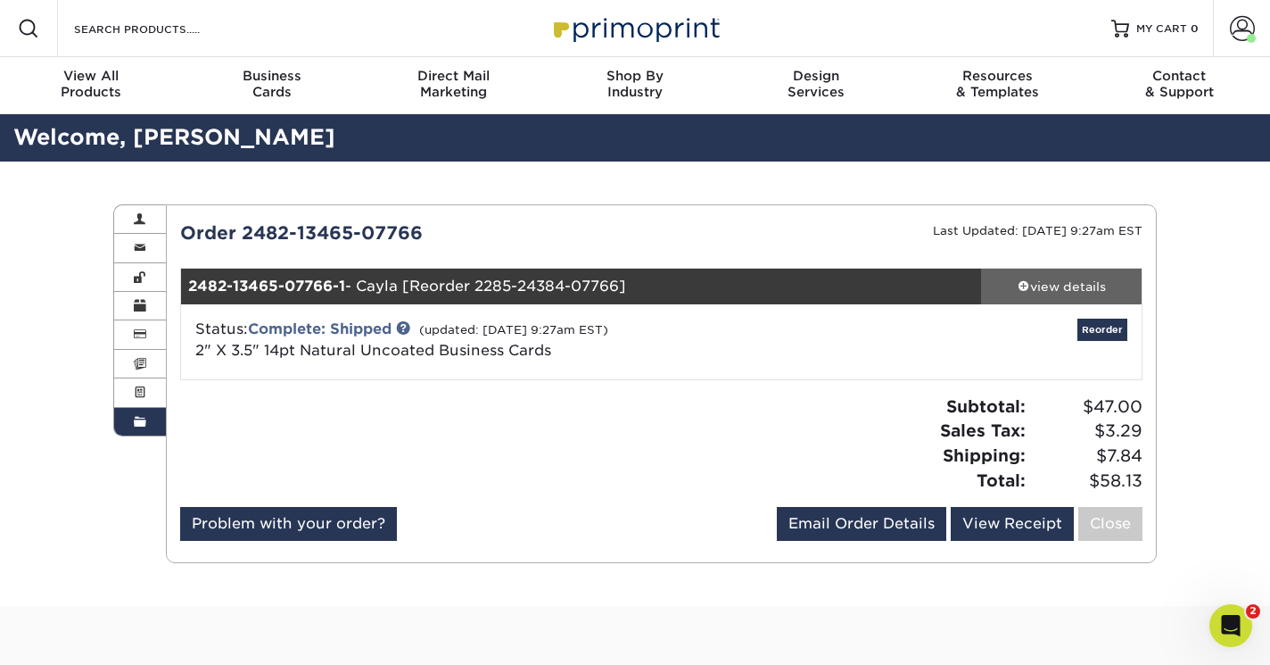
click at [1091, 290] on div "view details" at bounding box center [1061, 286] width 161 height 18
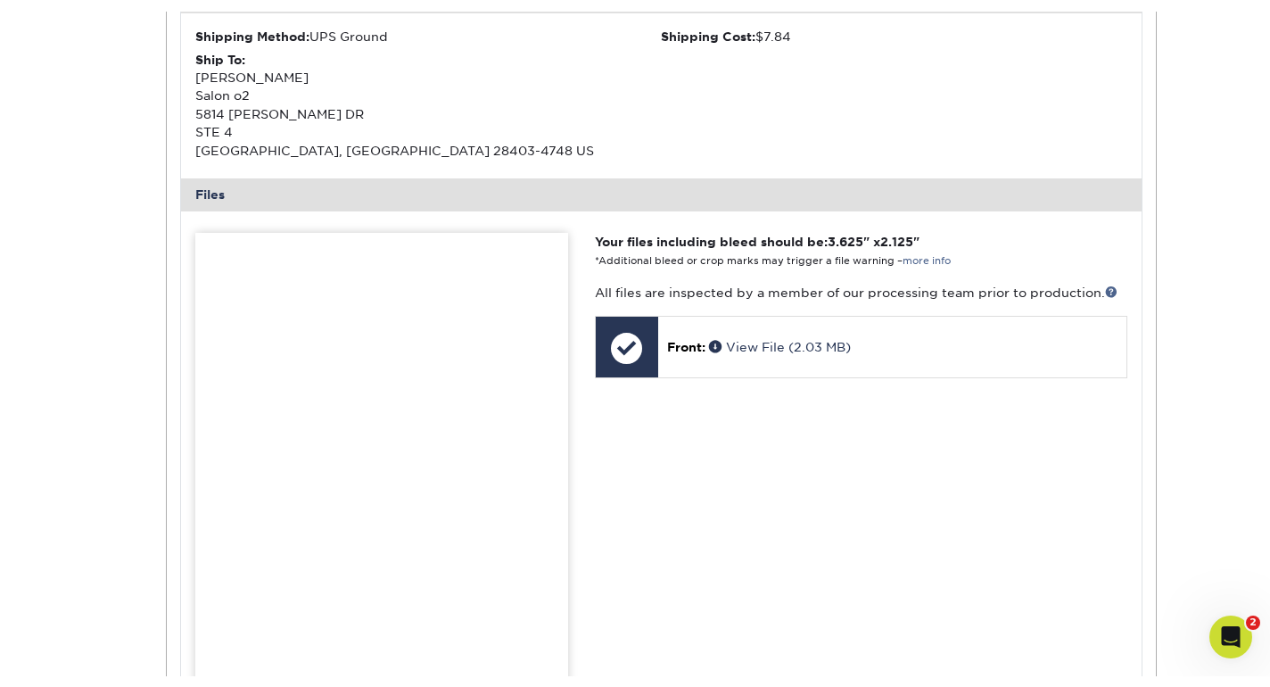
scroll to position [707, 0]
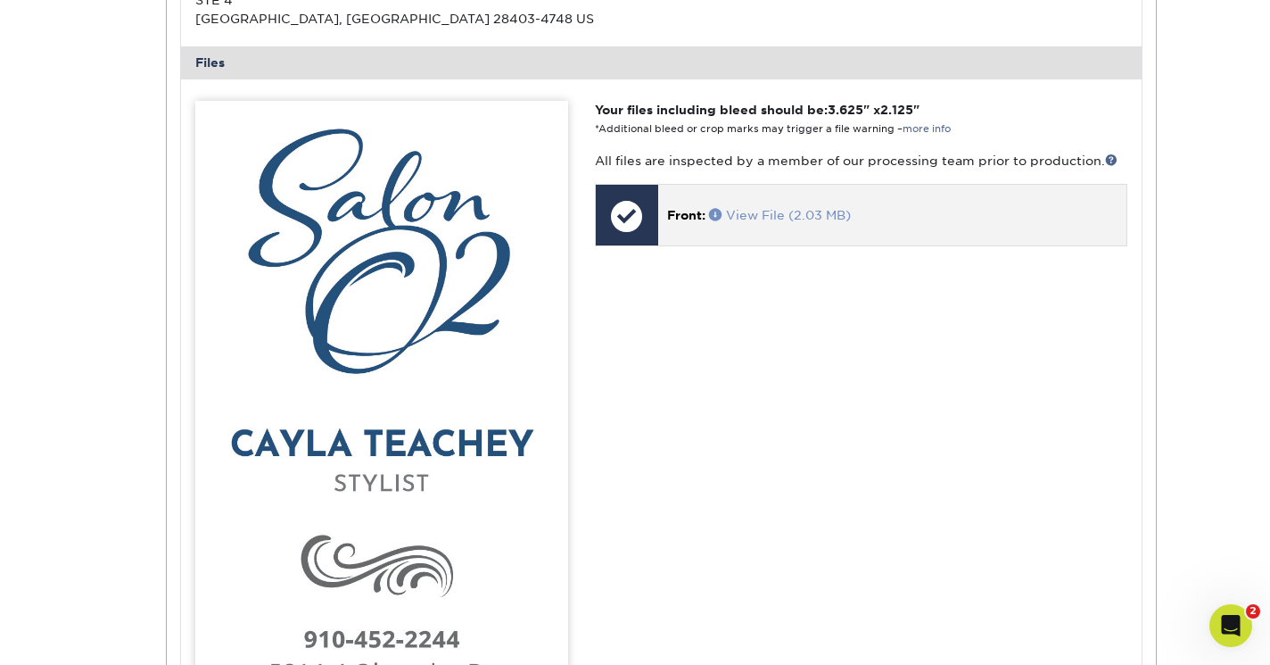
click at [814, 222] on link "View File (2.03 MB)" at bounding box center [780, 215] width 142 height 14
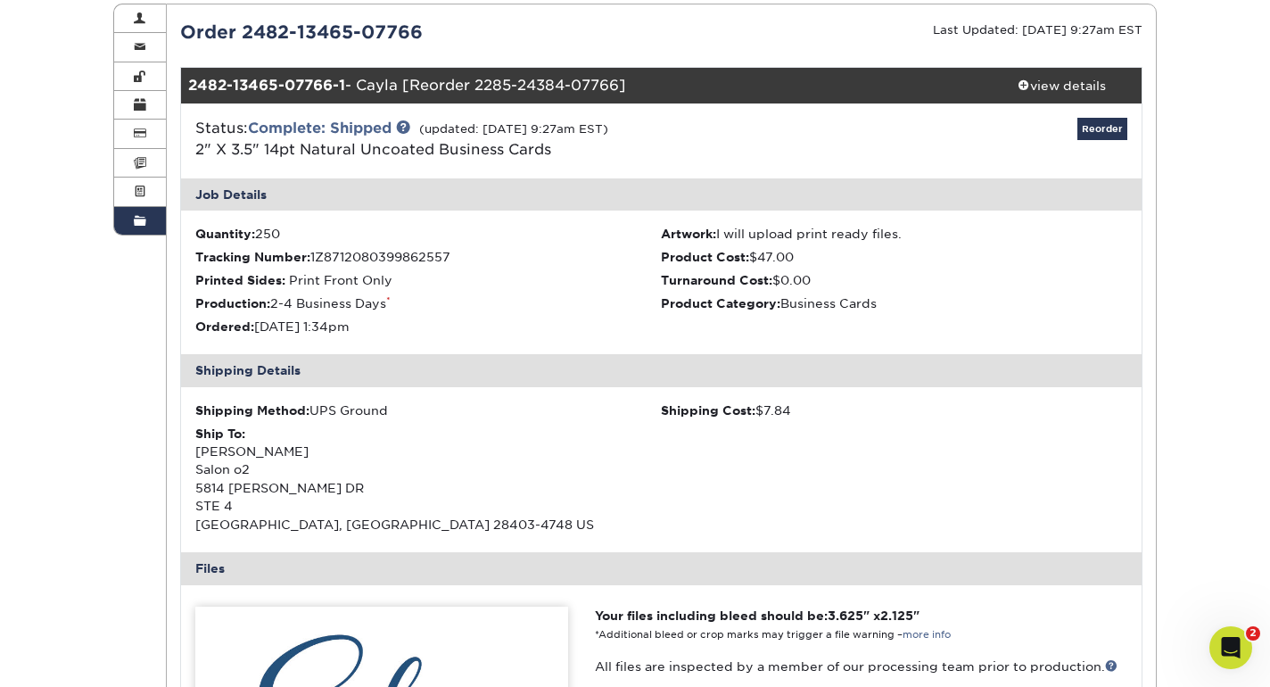
scroll to position [181, 0]
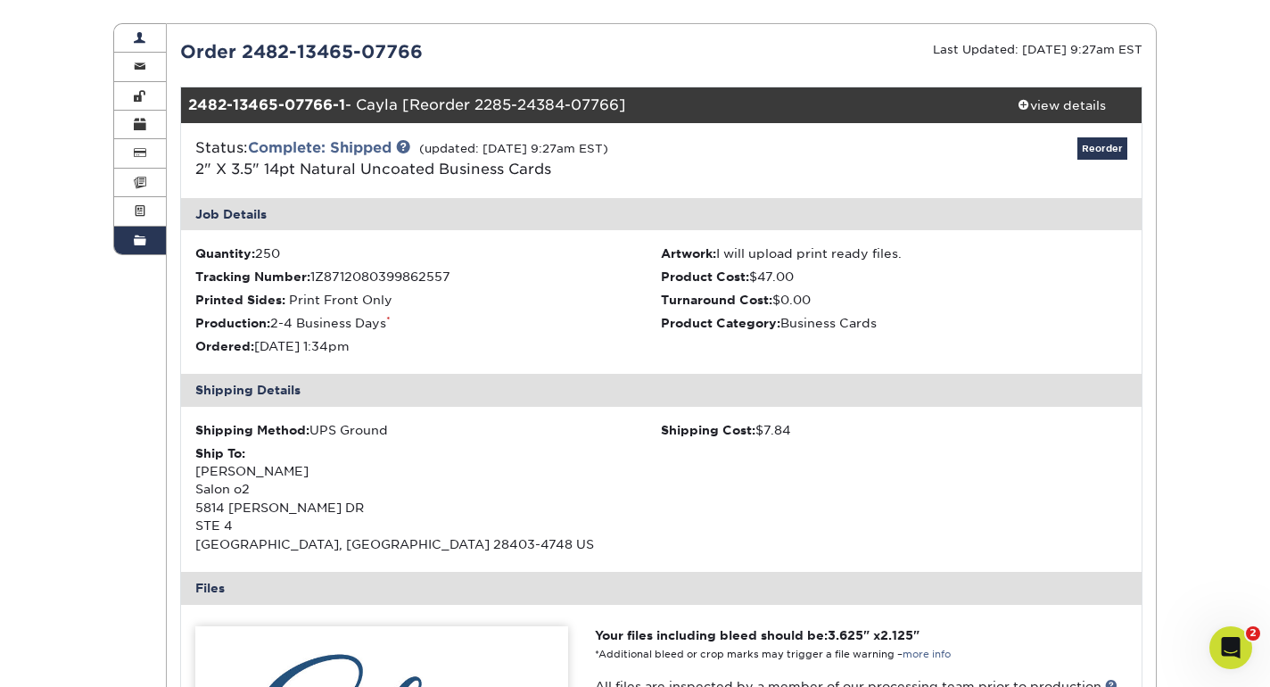
click at [147, 39] on link "Account Overview" at bounding box center [140, 38] width 52 height 29
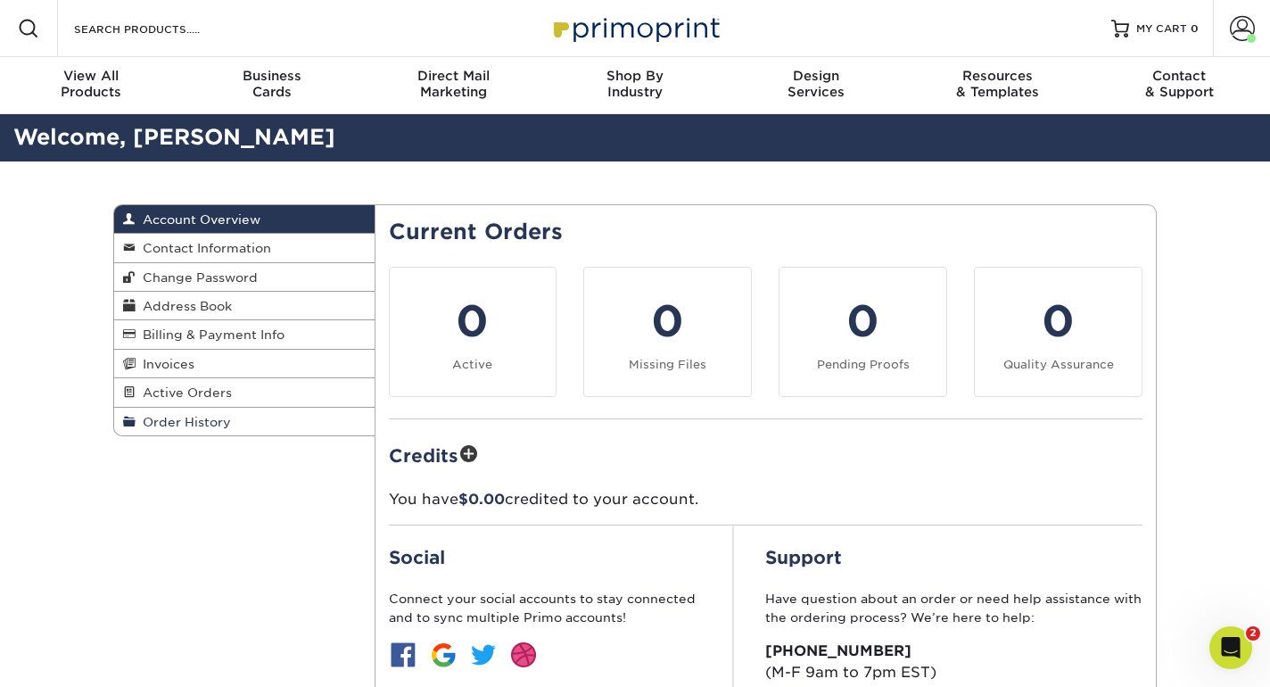
click at [239, 412] on link "Order History" at bounding box center [244, 422] width 261 height 28
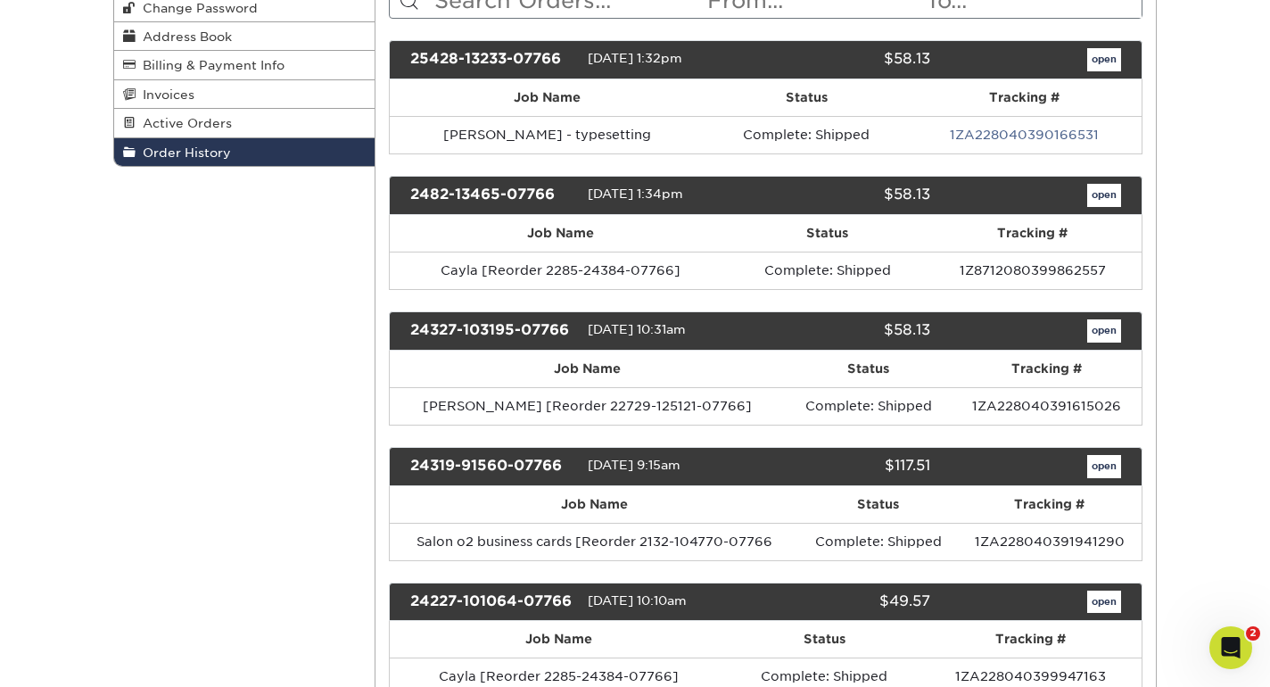
scroll to position [269, 0]
click at [1108, 330] on link "open" at bounding box center [1105, 330] width 34 height 23
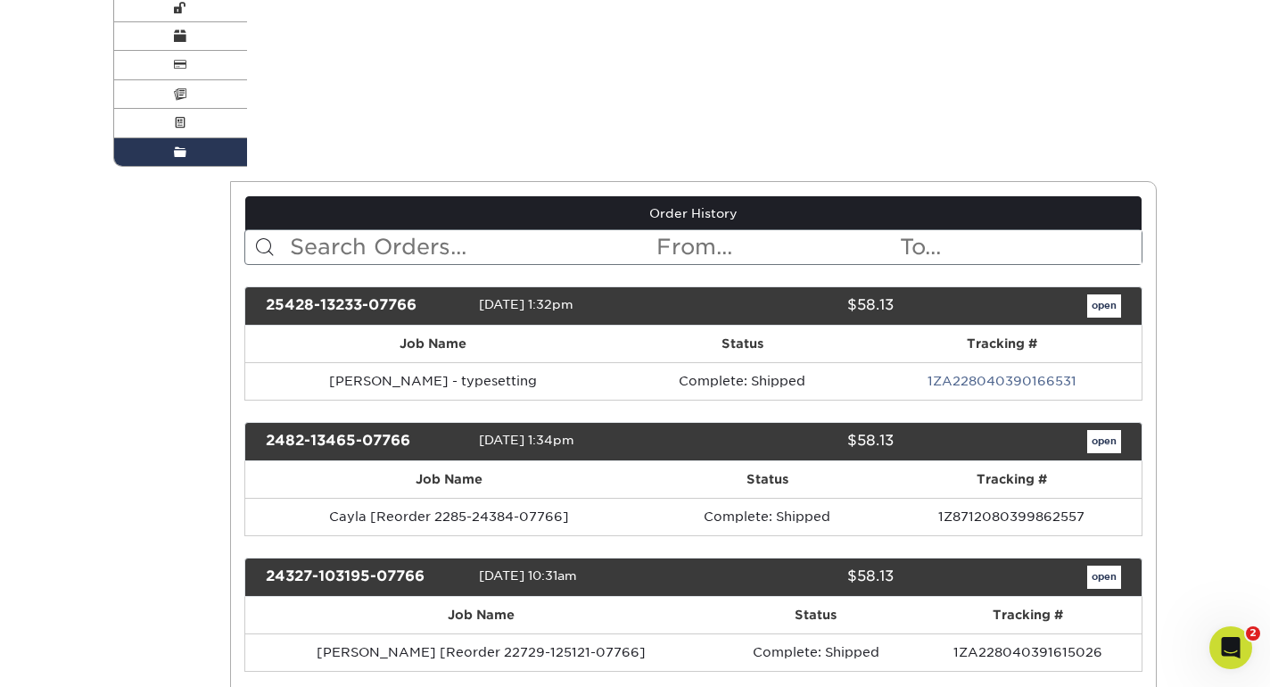
scroll to position [0, 0]
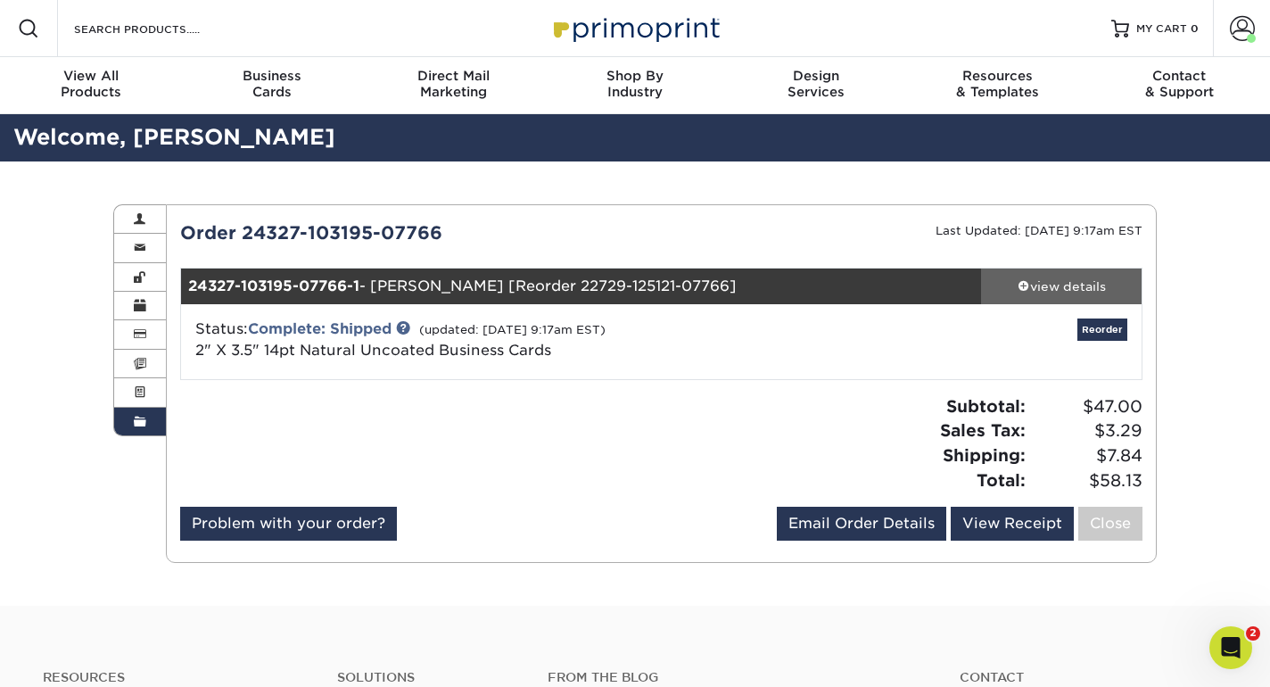
click at [1046, 279] on div "view details" at bounding box center [1061, 286] width 161 height 18
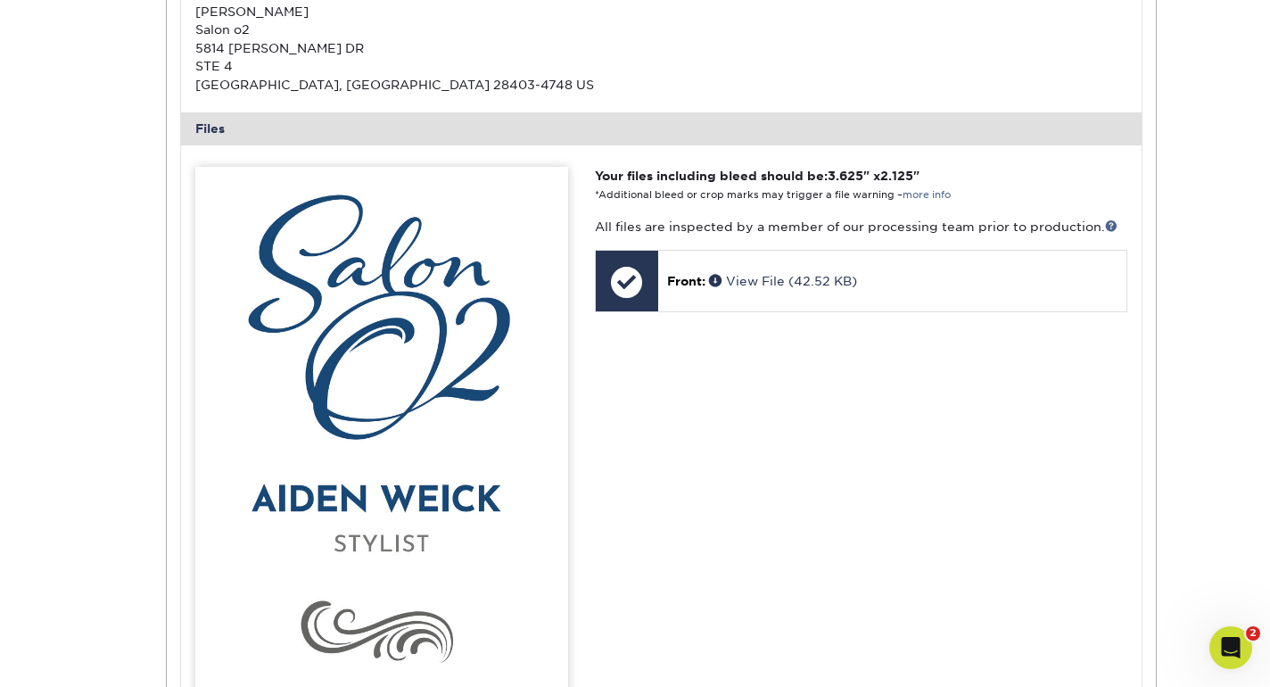
scroll to position [647, 0]
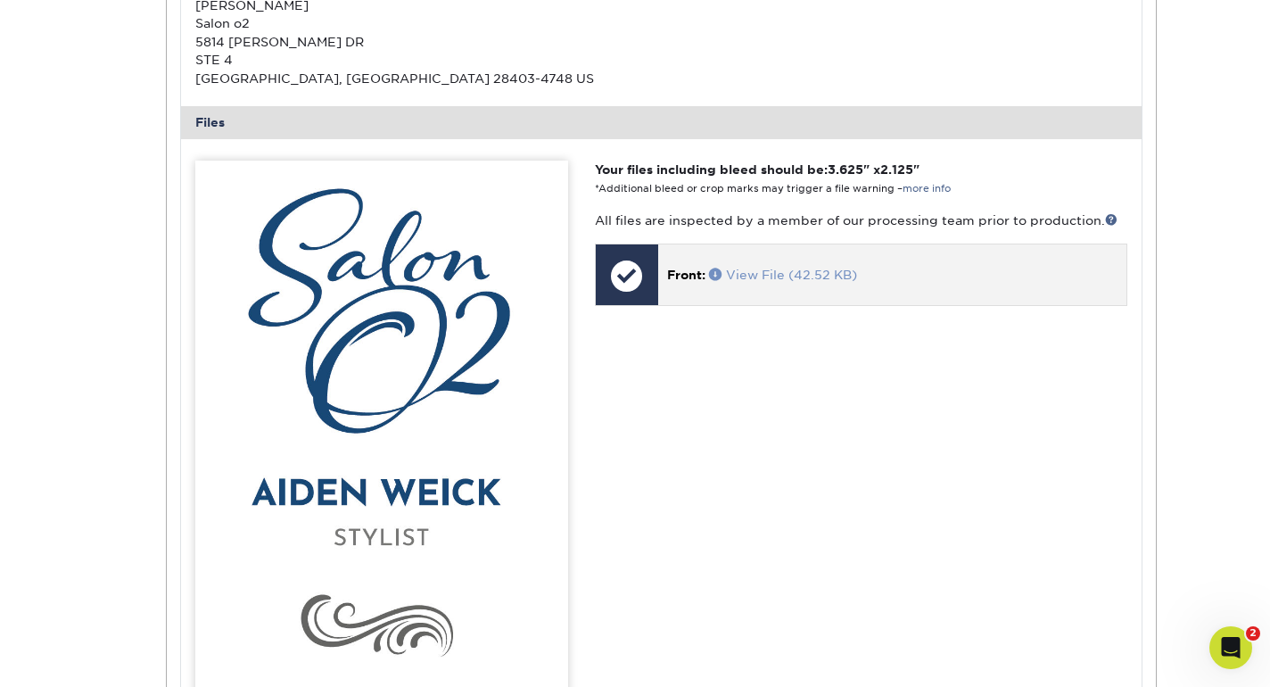
click at [817, 282] on link "View File (42.52 KB)" at bounding box center [783, 275] width 148 height 14
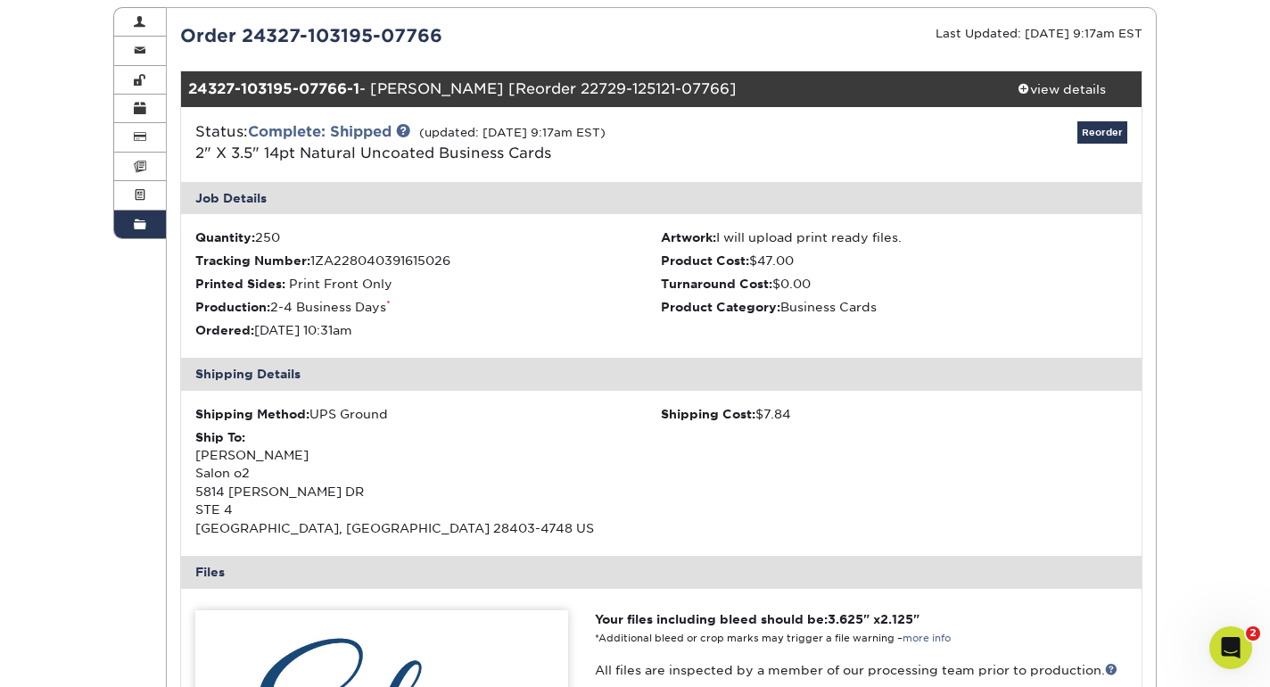
scroll to position [150, 0]
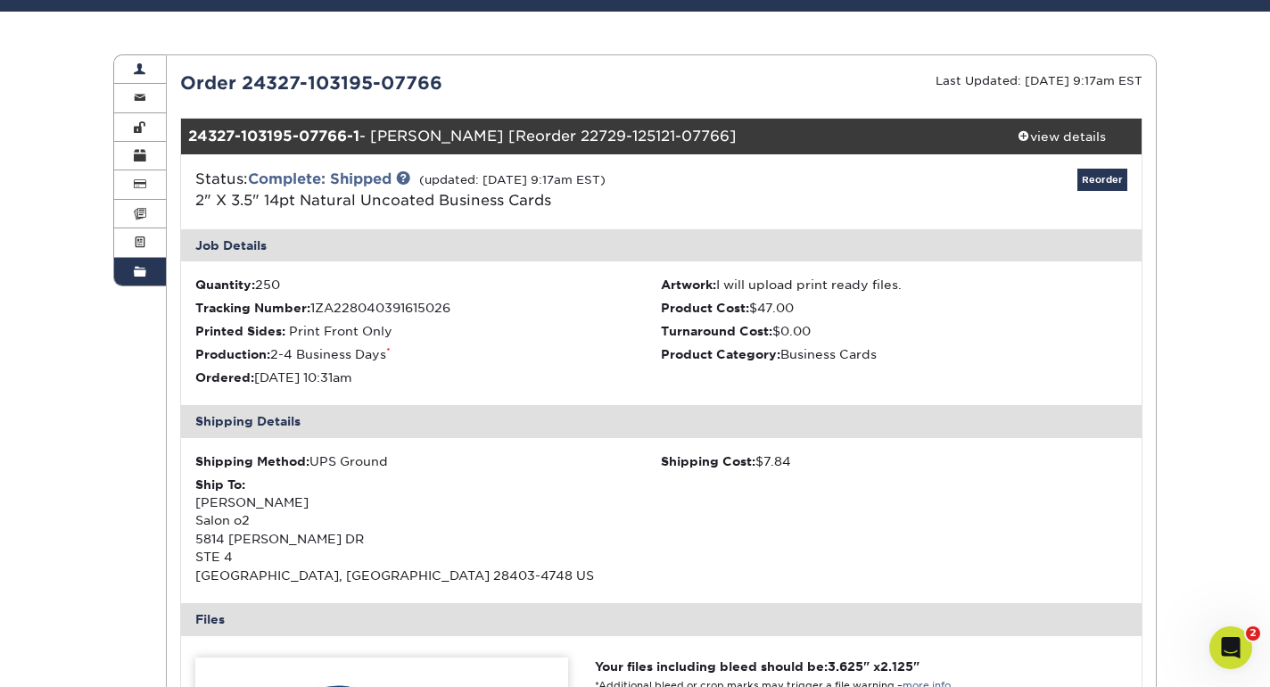
click at [141, 67] on span at bounding box center [140, 69] width 12 height 14
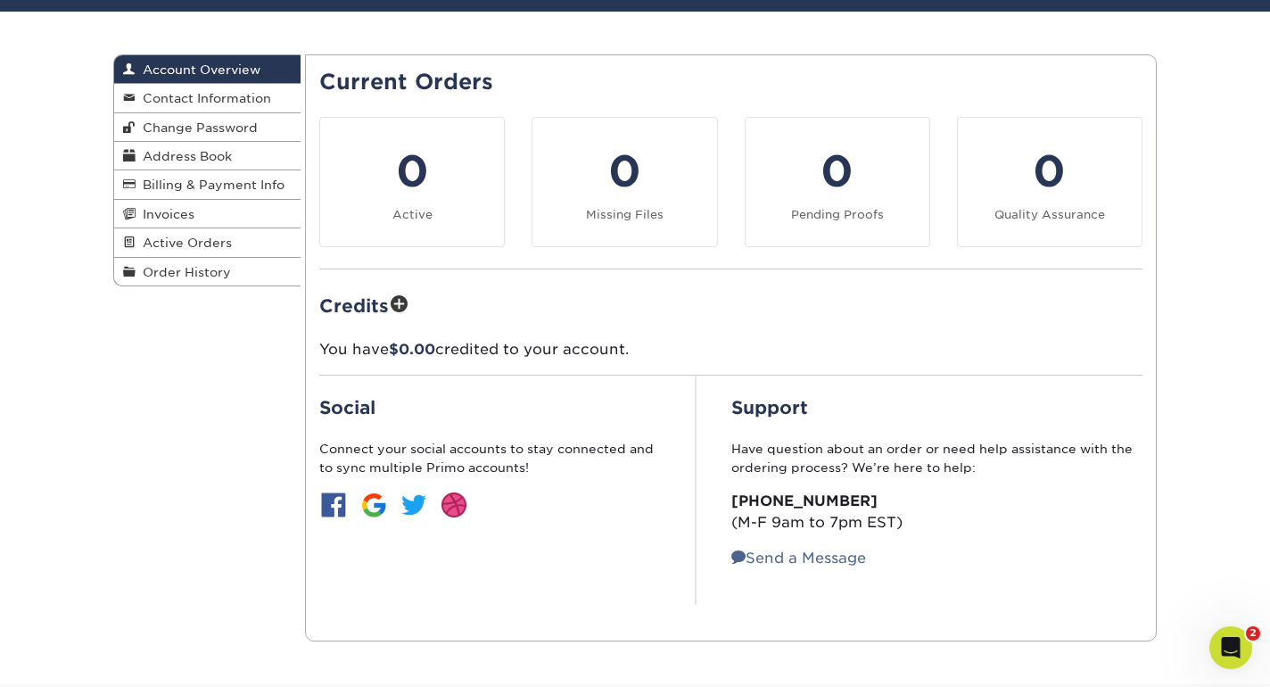
scroll to position [0, 0]
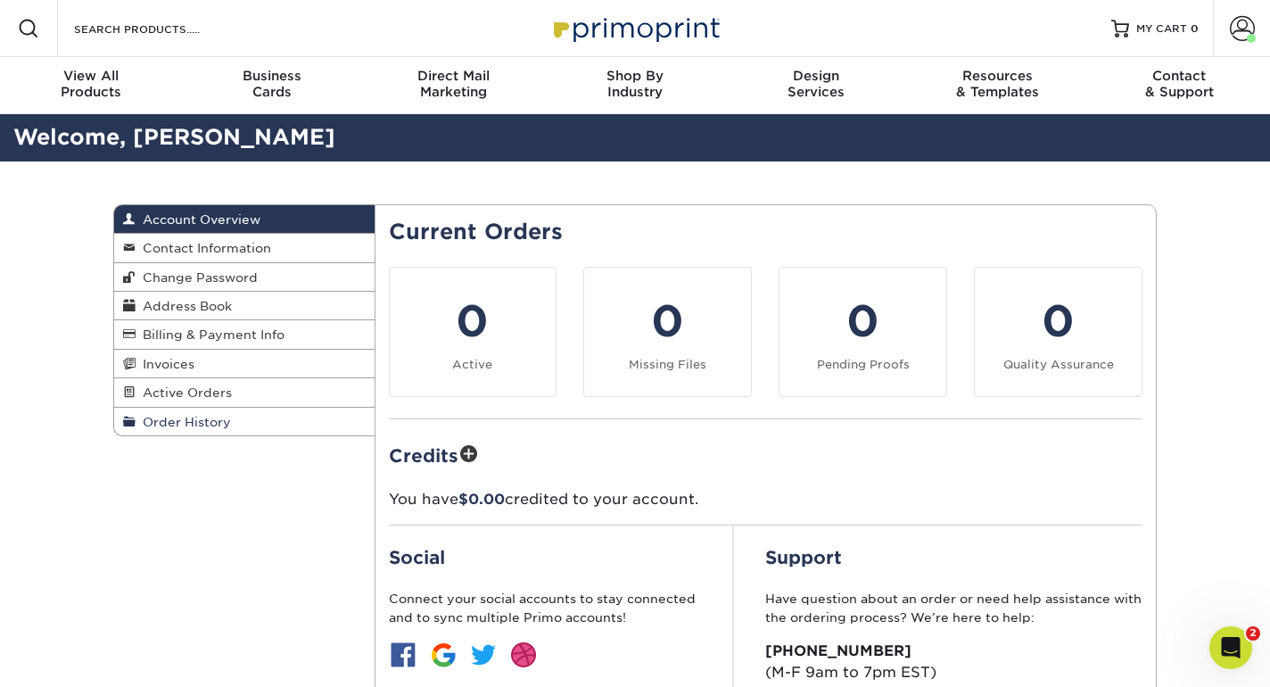
click at [244, 427] on link "Order History" at bounding box center [244, 422] width 261 height 28
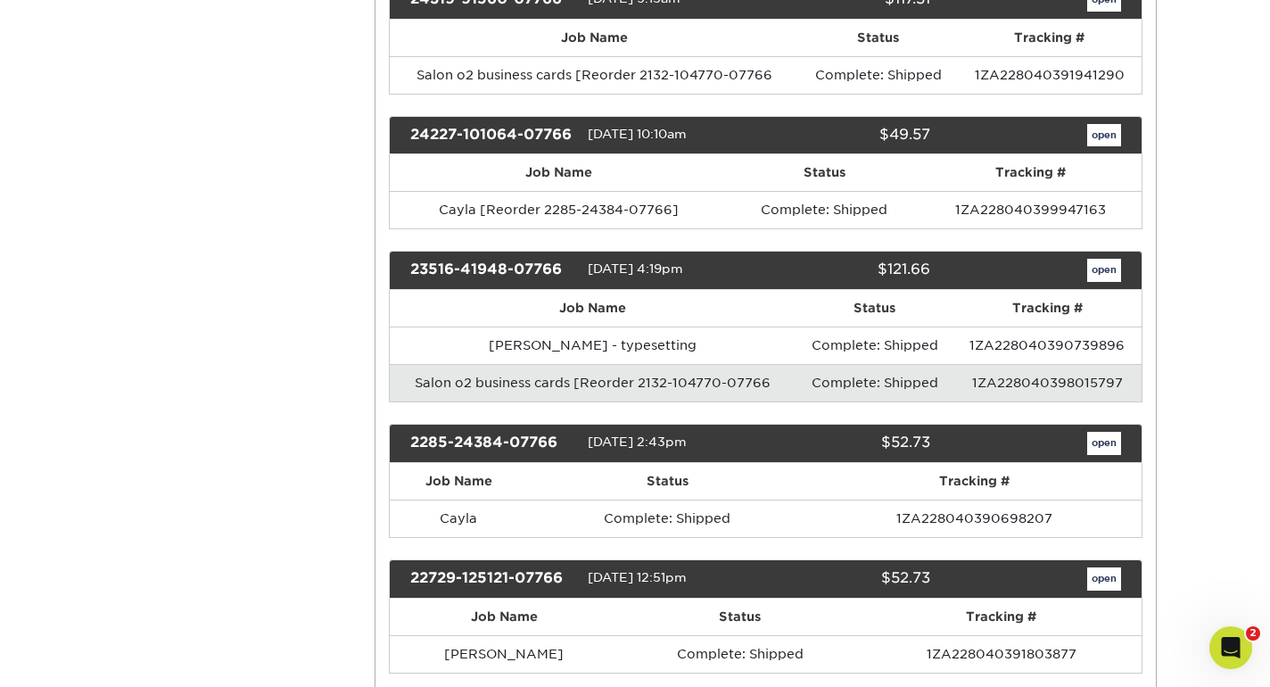
scroll to position [705, 0]
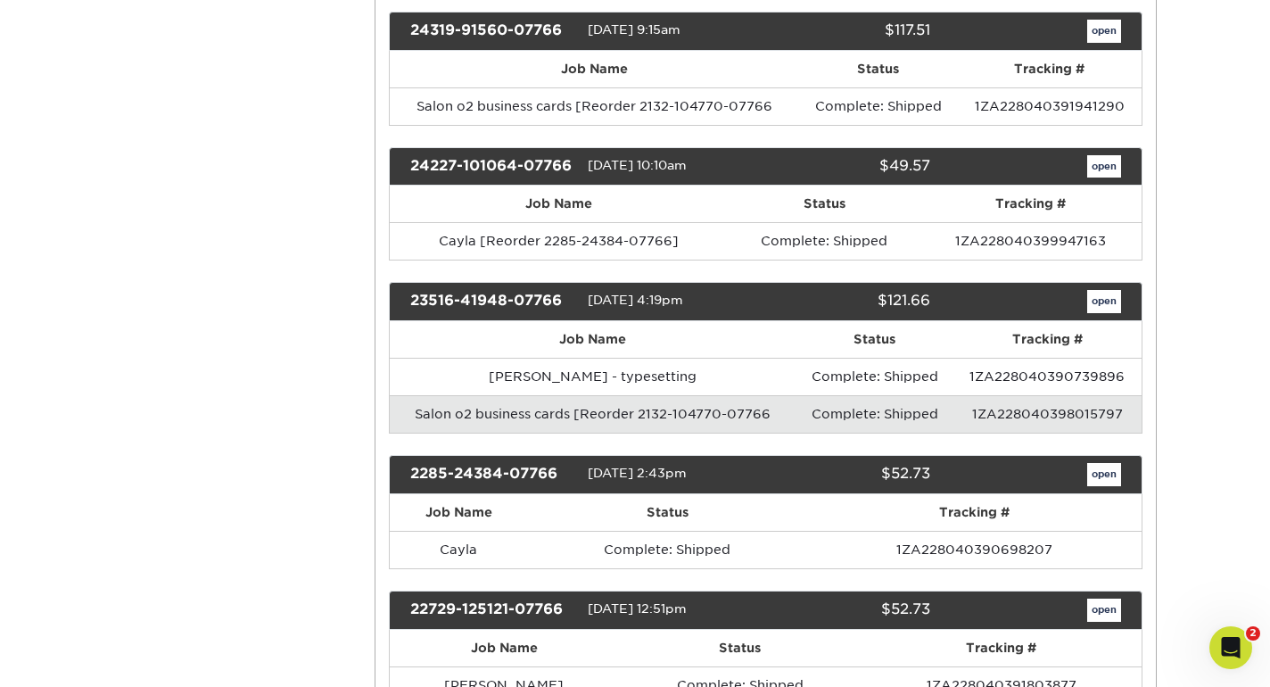
click at [1099, 29] on link "open" at bounding box center [1105, 31] width 34 height 23
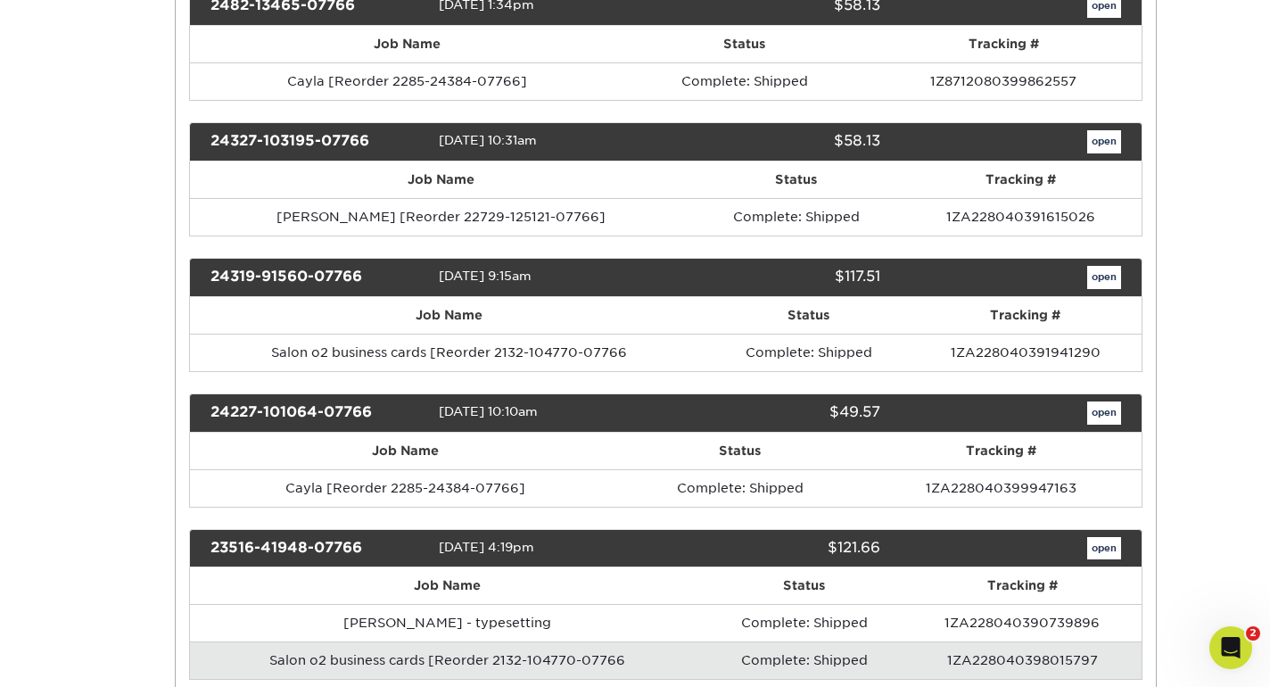
scroll to position [0, 0]
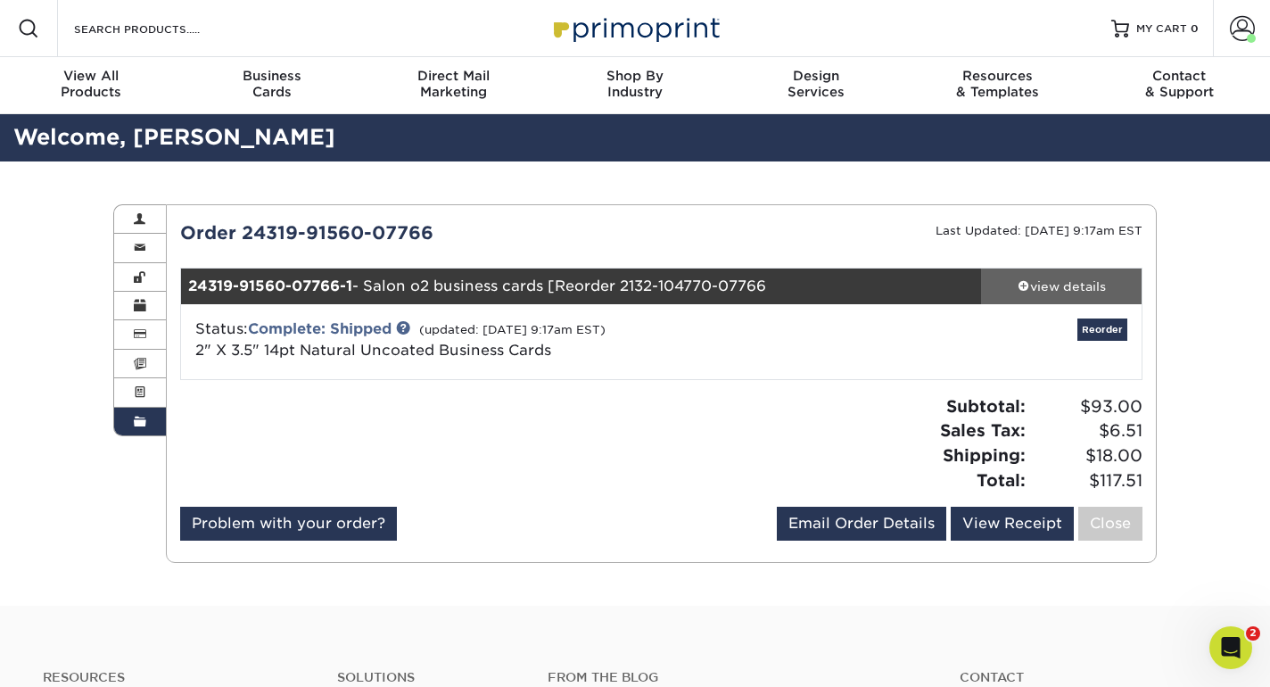
click at [1077, 285] on div "view details" at bounding box center [1061, 286] width 161 height 18
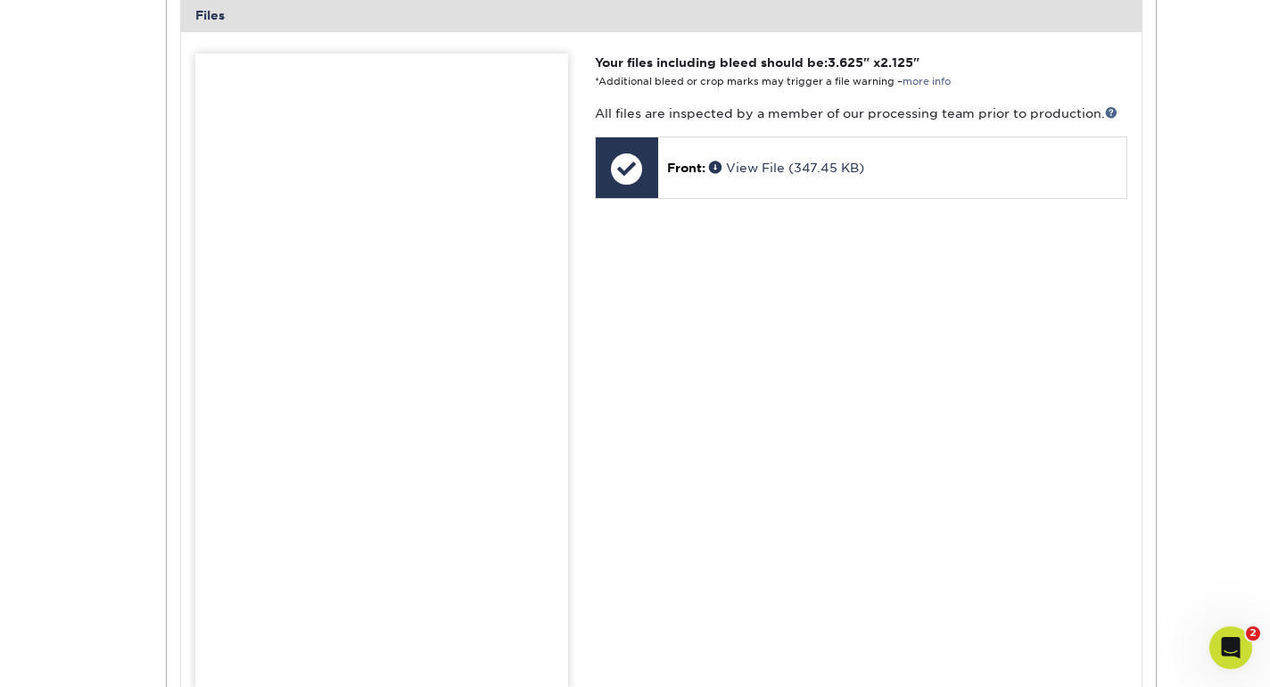
scroll to position [755, 0]
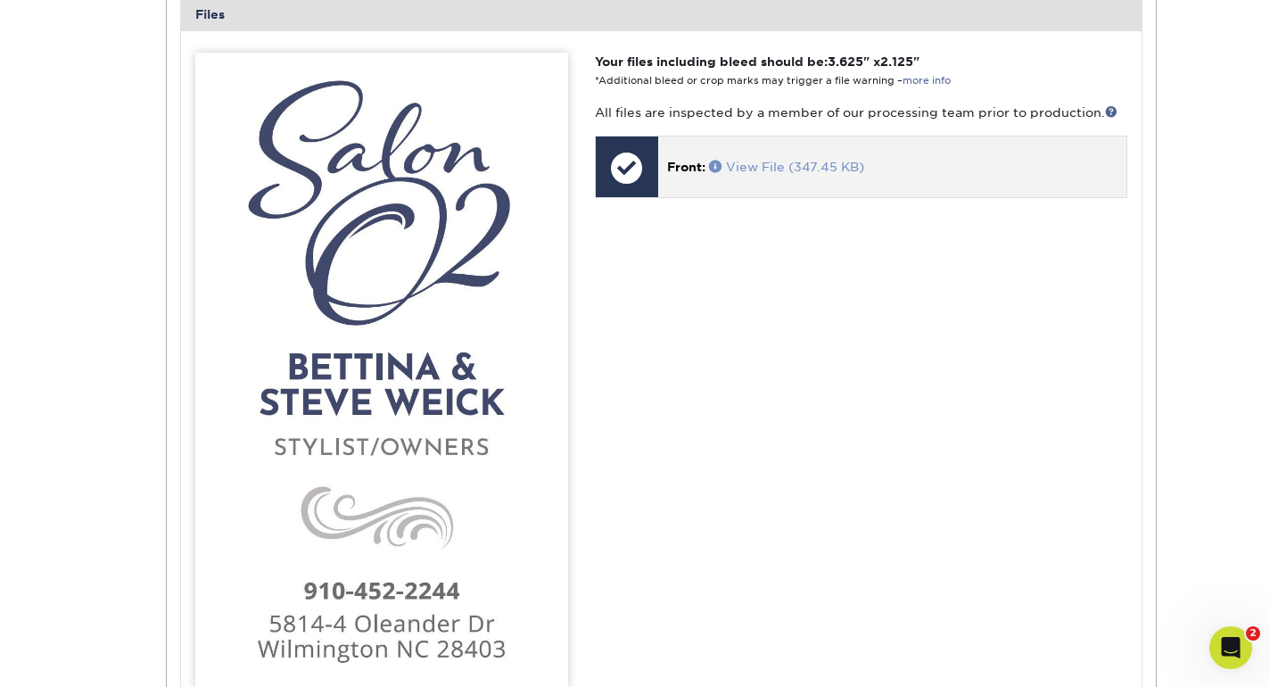
click at [821, 174] on link "View File (347.45 KB)" at bounding box center [786, 167] width 155 height 14
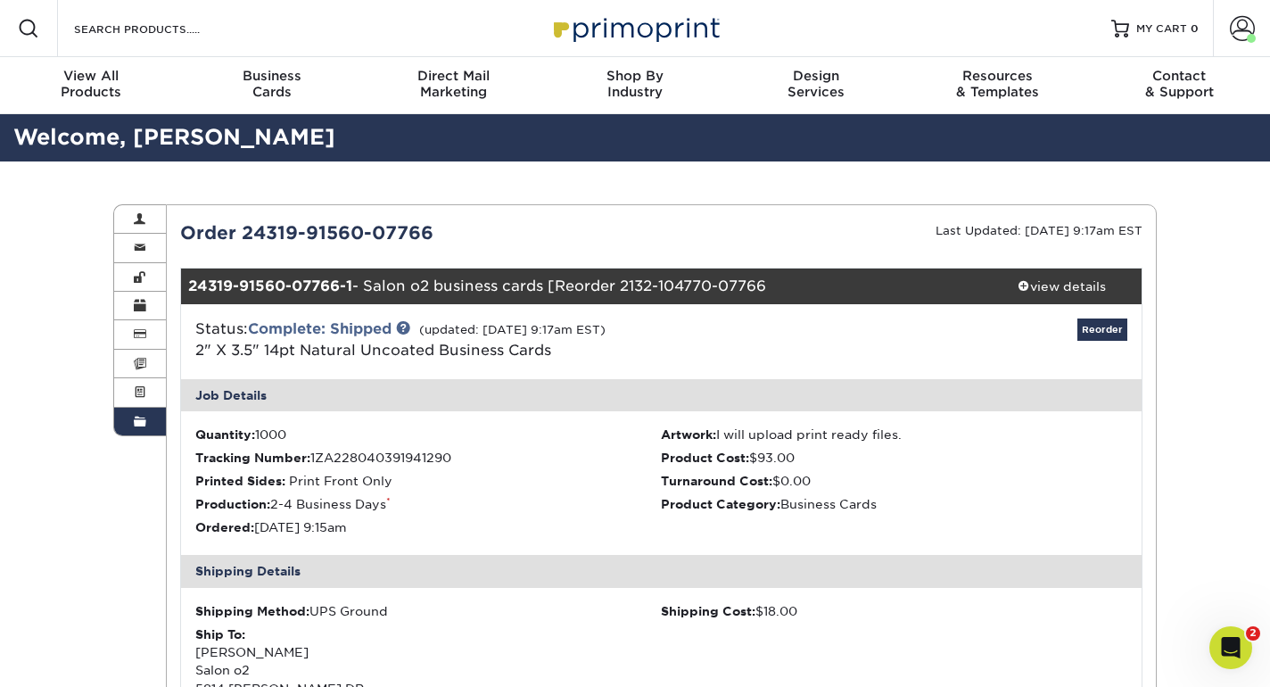
scroll to position [0, 0]
click at [146, 220] on link "Account Overview" at bounding box center [140, 219] width 52 height 29
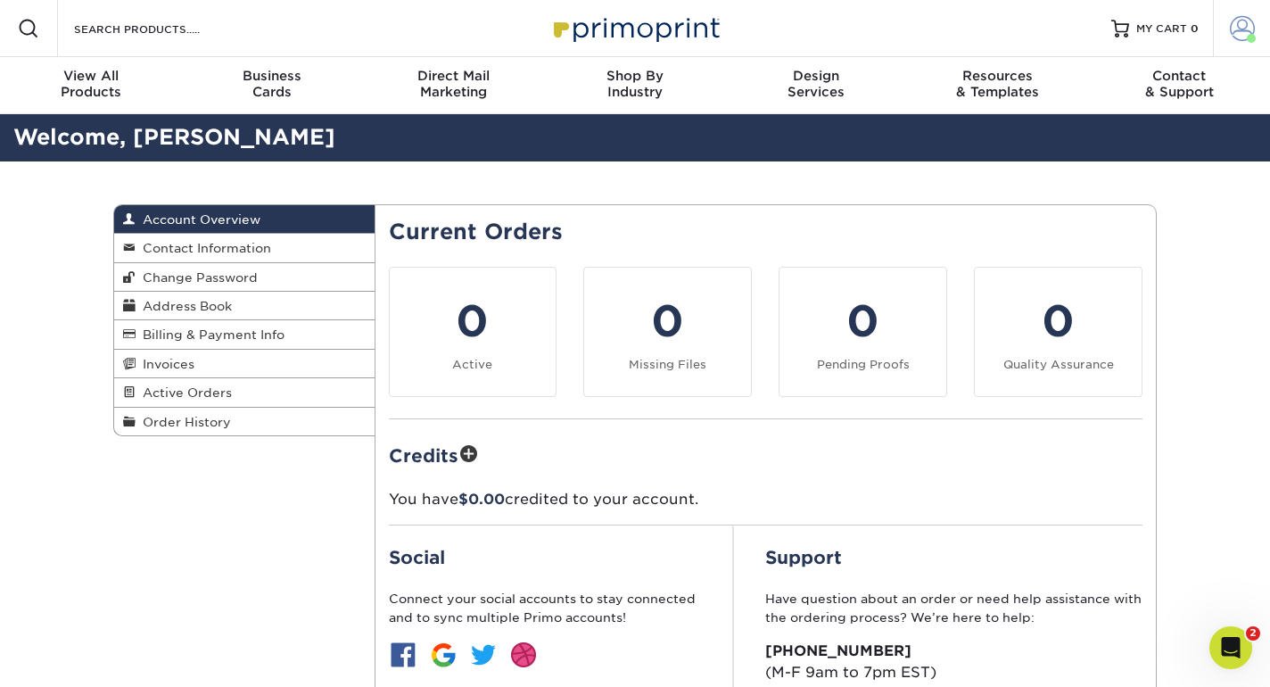
click at [1250, 32] on span at bounding box center [1242, 28] width 25 height 25
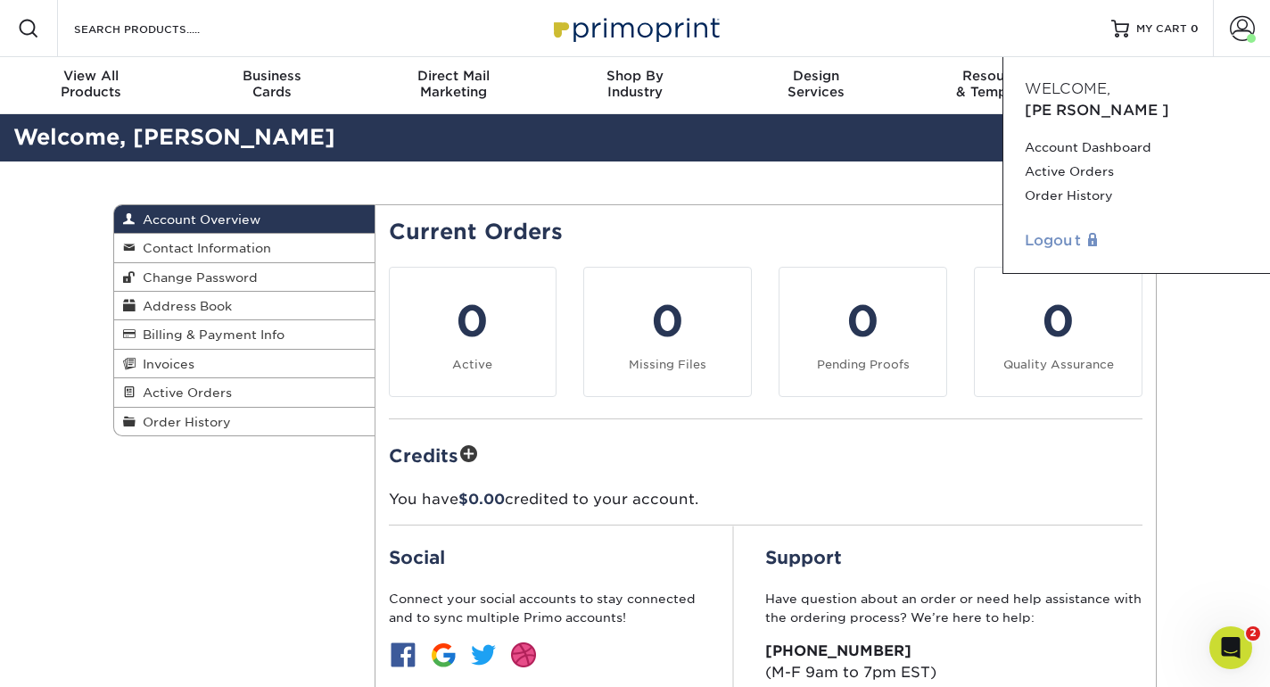
click at [1079, 230] on link "Logout" at bounding box center [1137, 240] width 224 height 21
